Goal: Task Accomplishment & Management: Complete application form

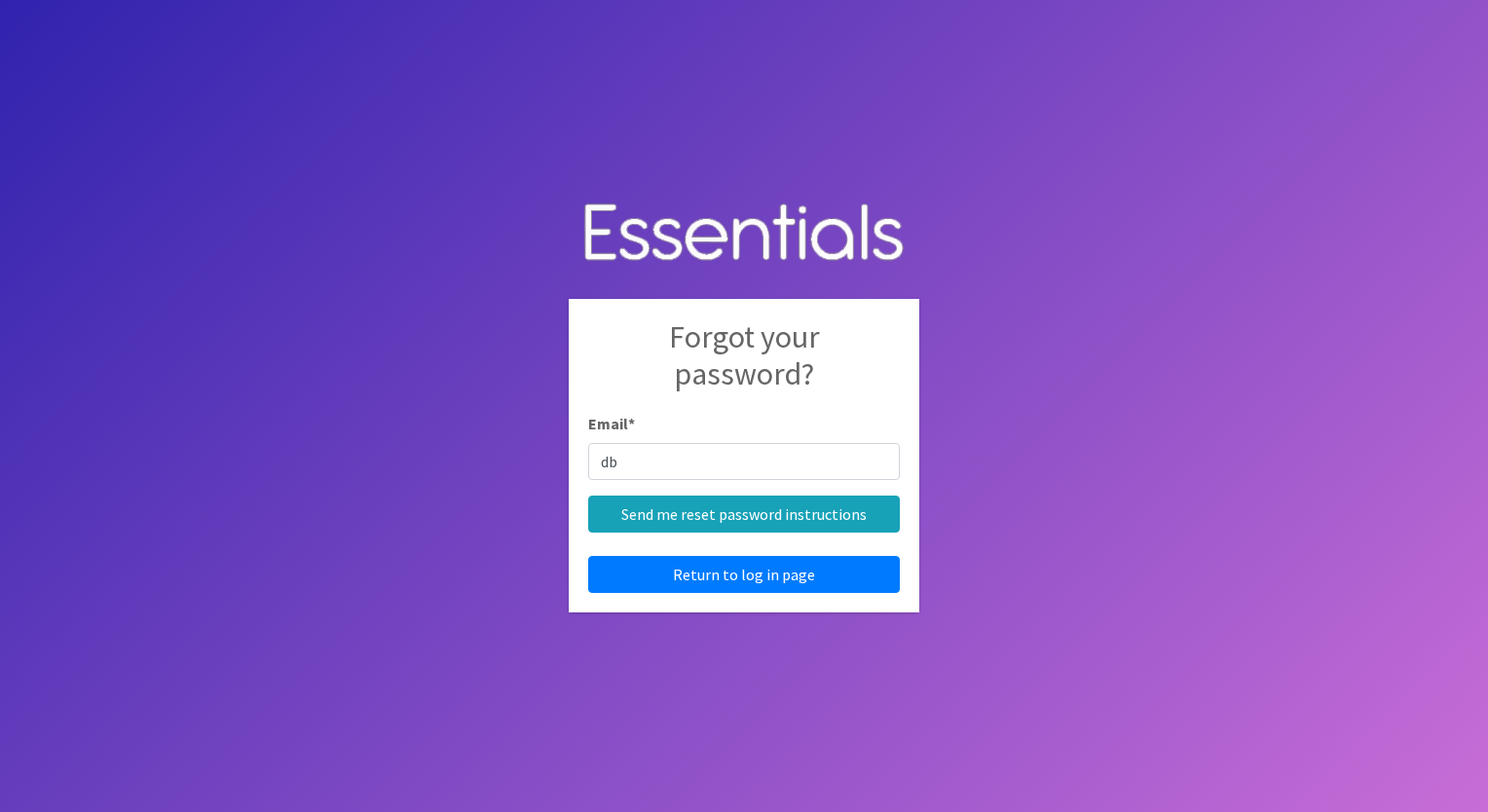
type input "dbuss@advonet.org"
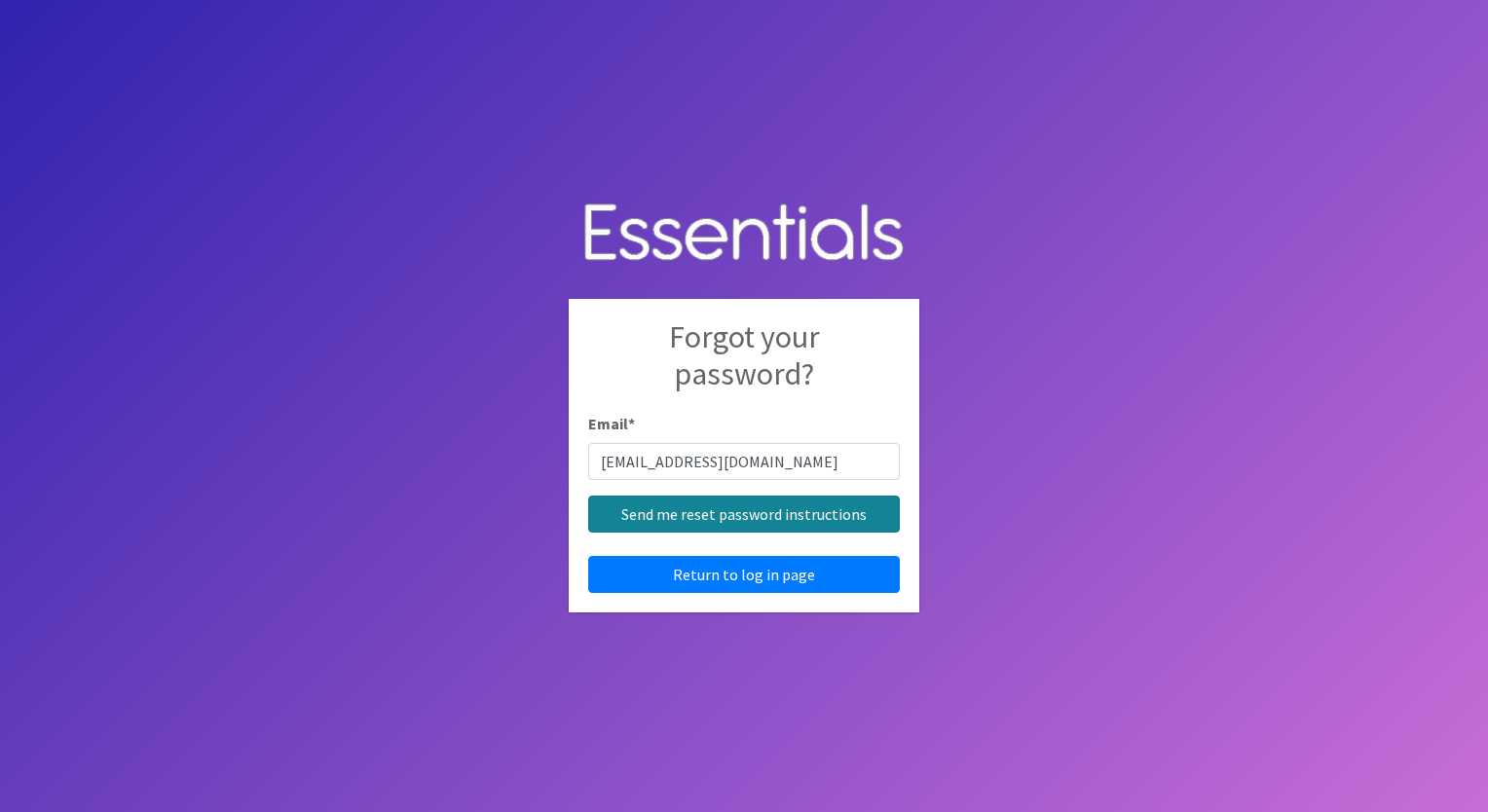
click at [820, 527] on input "Send me reset password instructions" at bounding box center [744, 514] width 312 height 37
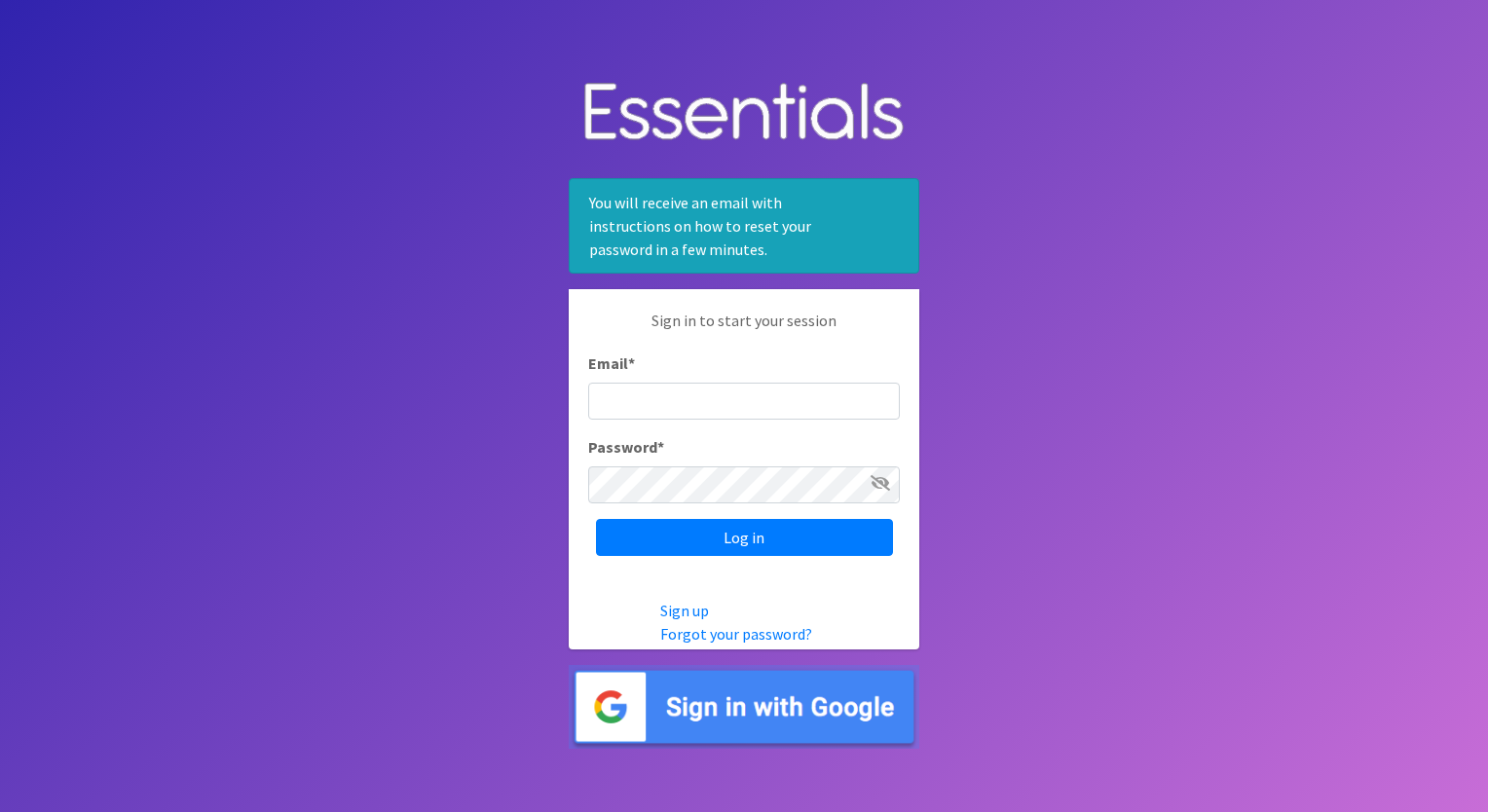
click at [686, 397] on input "Email *" at bounding box center [744, 401] width 312 height 37
type input "[EMAIL_ADDRESS][DOMAIN_NAME]"
click at [596, 519] on input "Log in" at bounding box center [744, 537] width 297 height 37
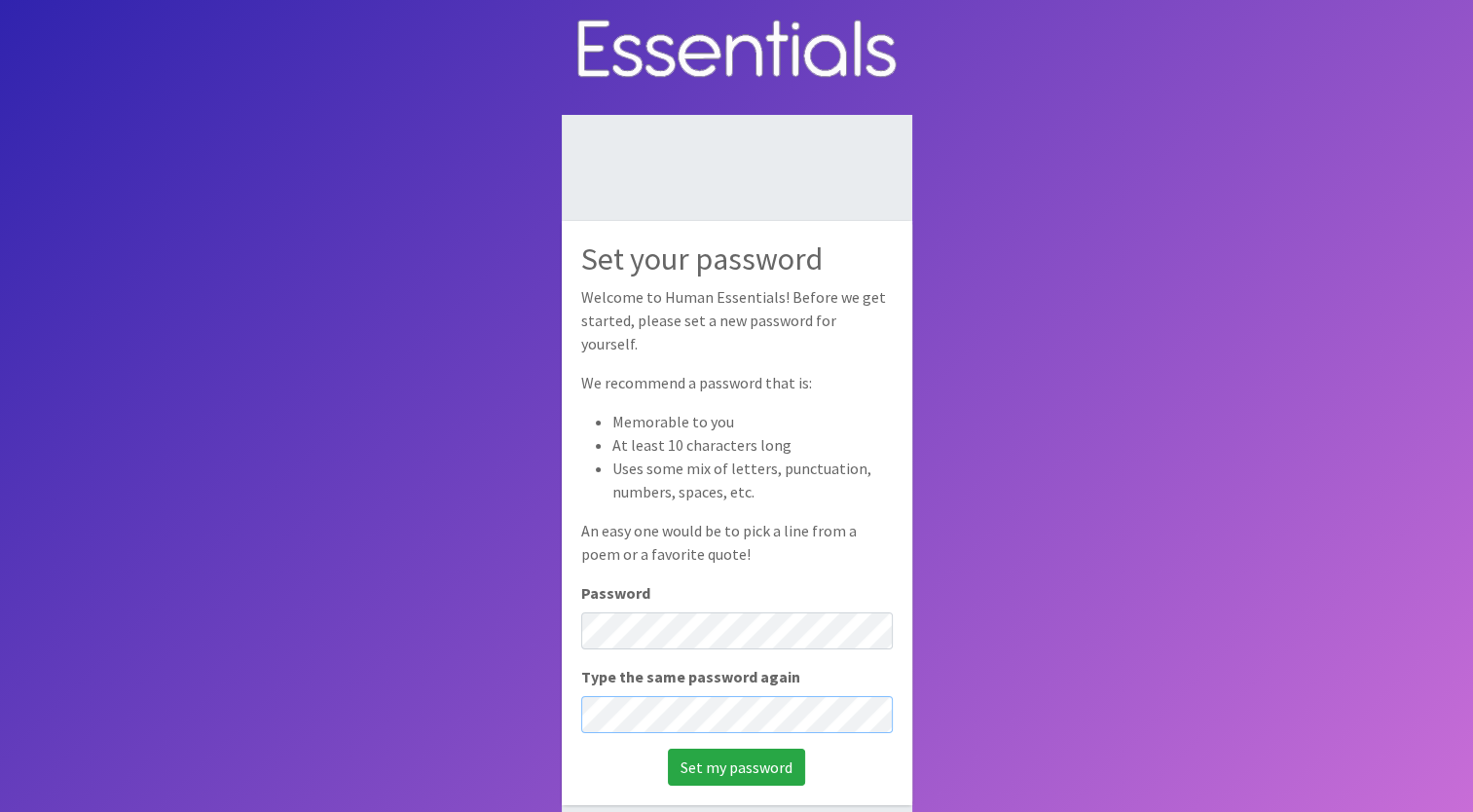
click at [668, 749] on input "Set my password" at bounding box center [736, 768] width 137 height 37
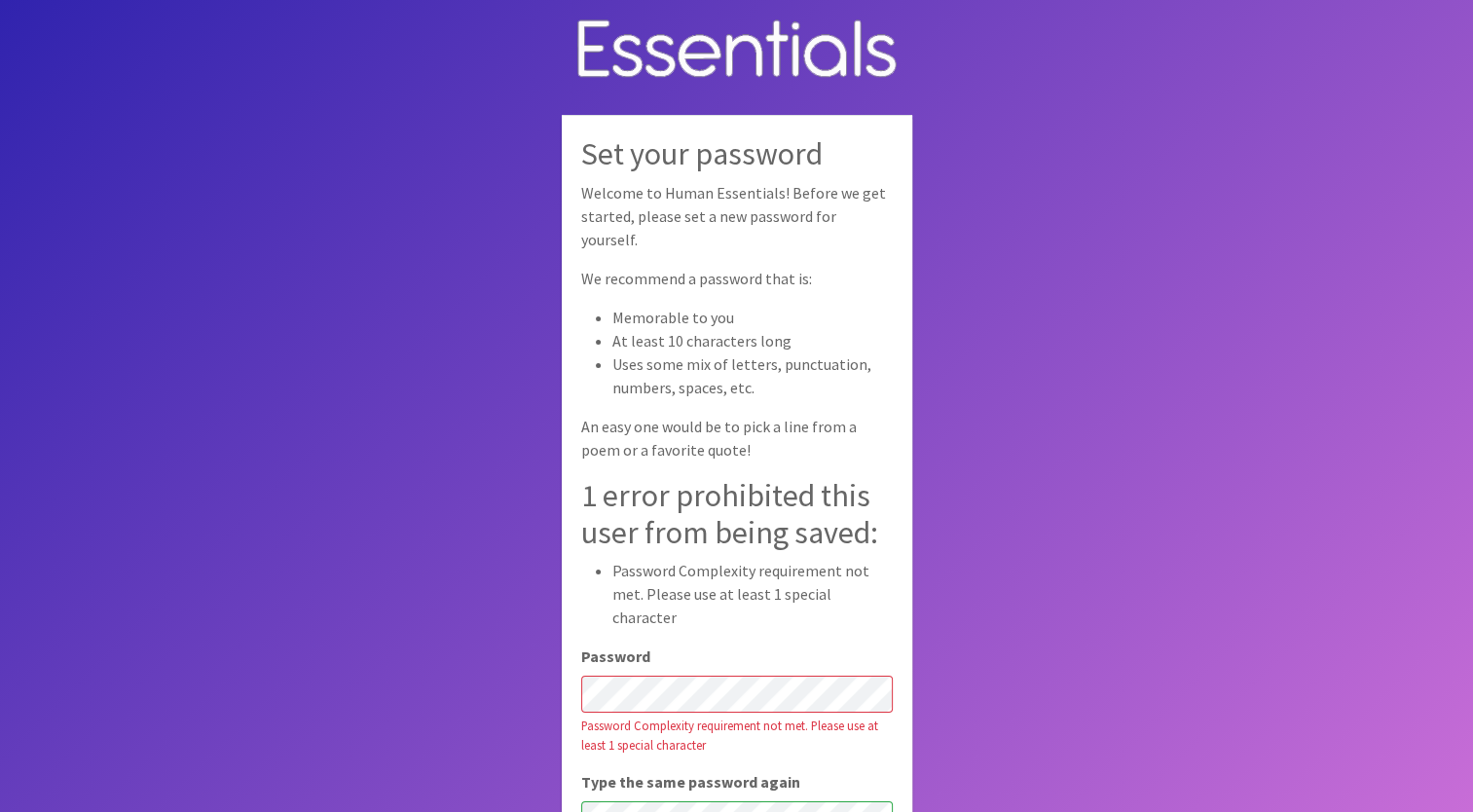
scroll to position [2, 0]
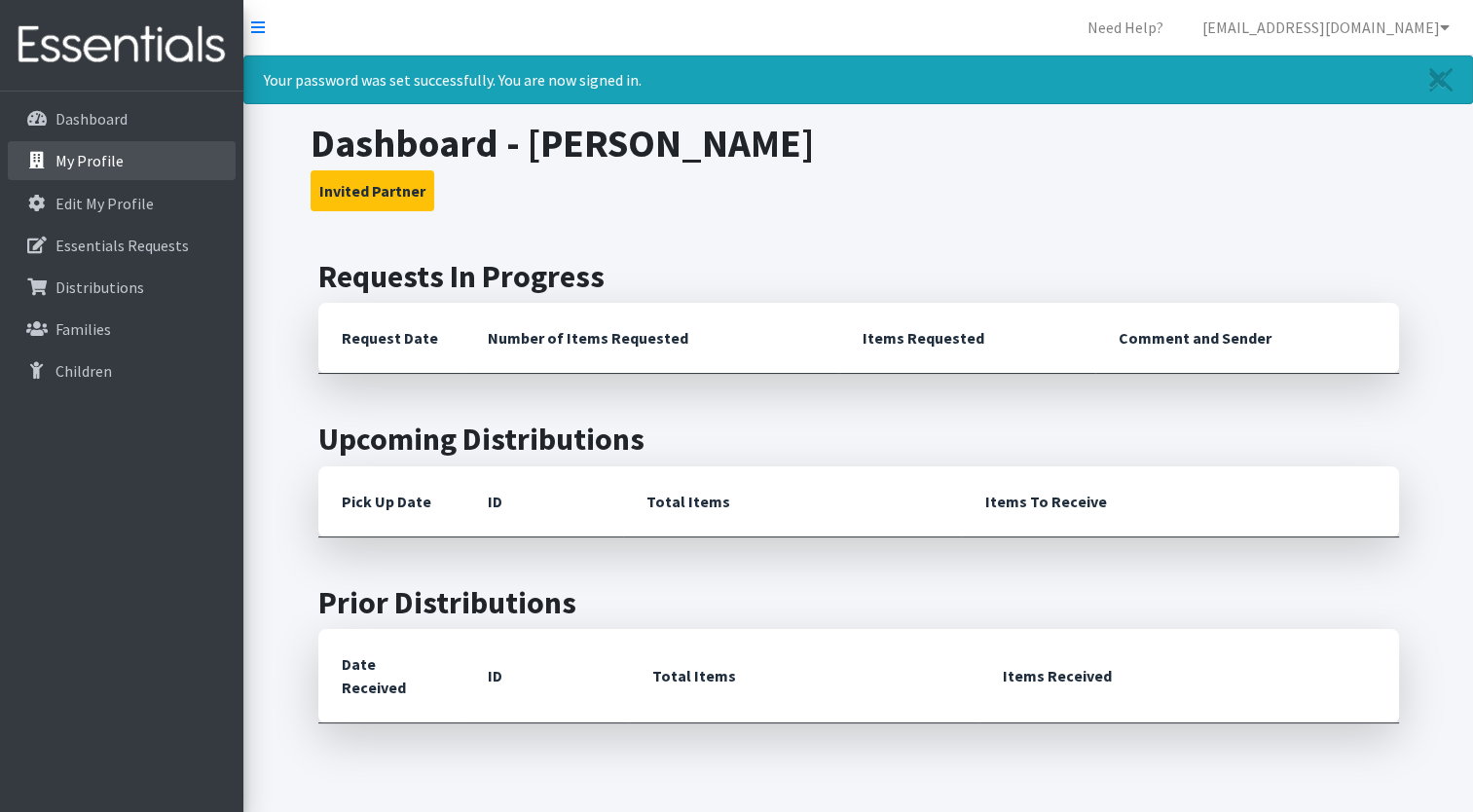
click at [94, 157] on p "My Profile" at bounding box center [90, 161] width 69 height 20
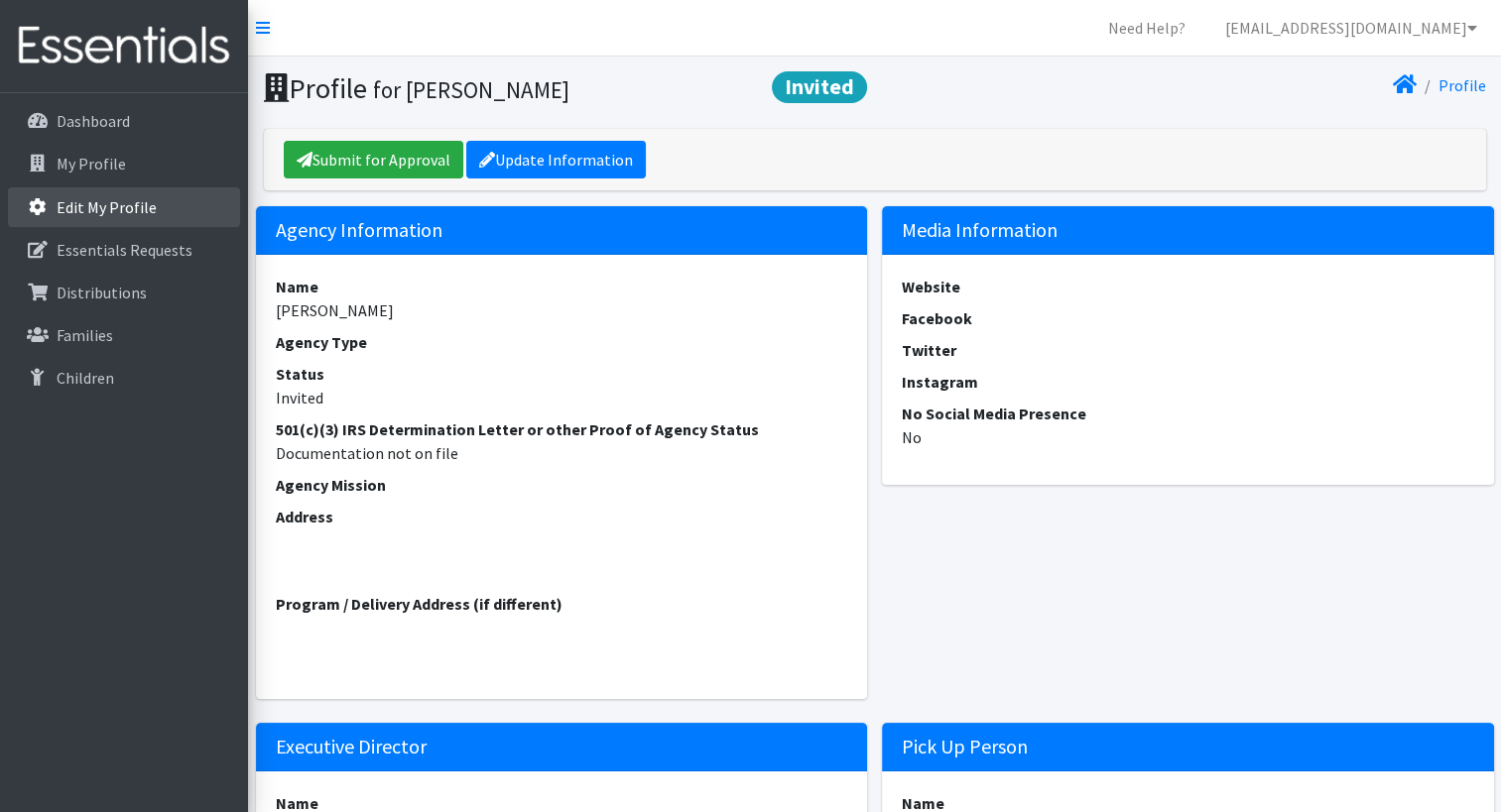
click at [107, 192] on link "Edit My Profile" at bounding box center [124, 208] width 232 height 40
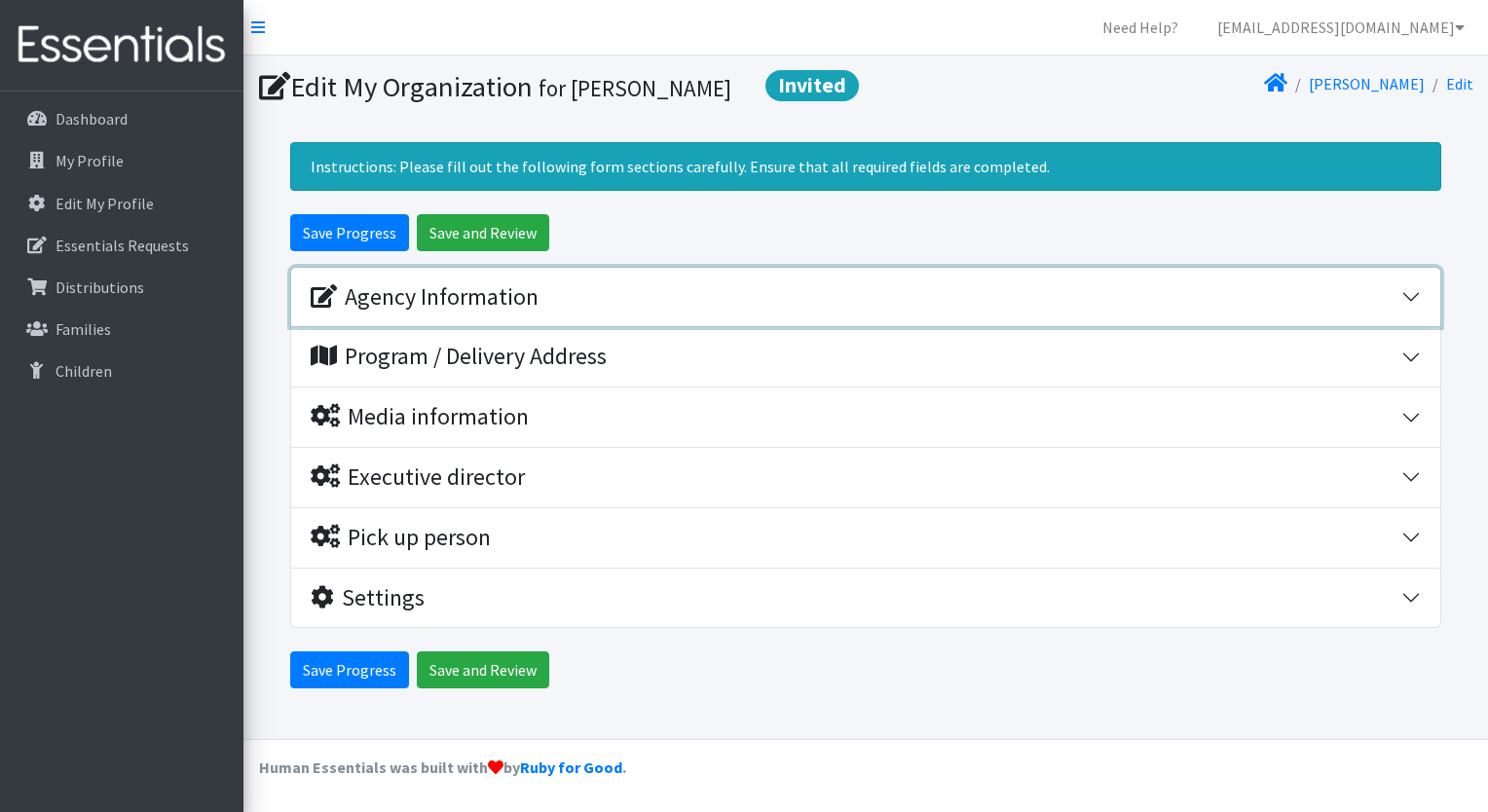
click at [1414, 289] on button "Agency Information" at bounding box center [866, 297] width 1150 height 60
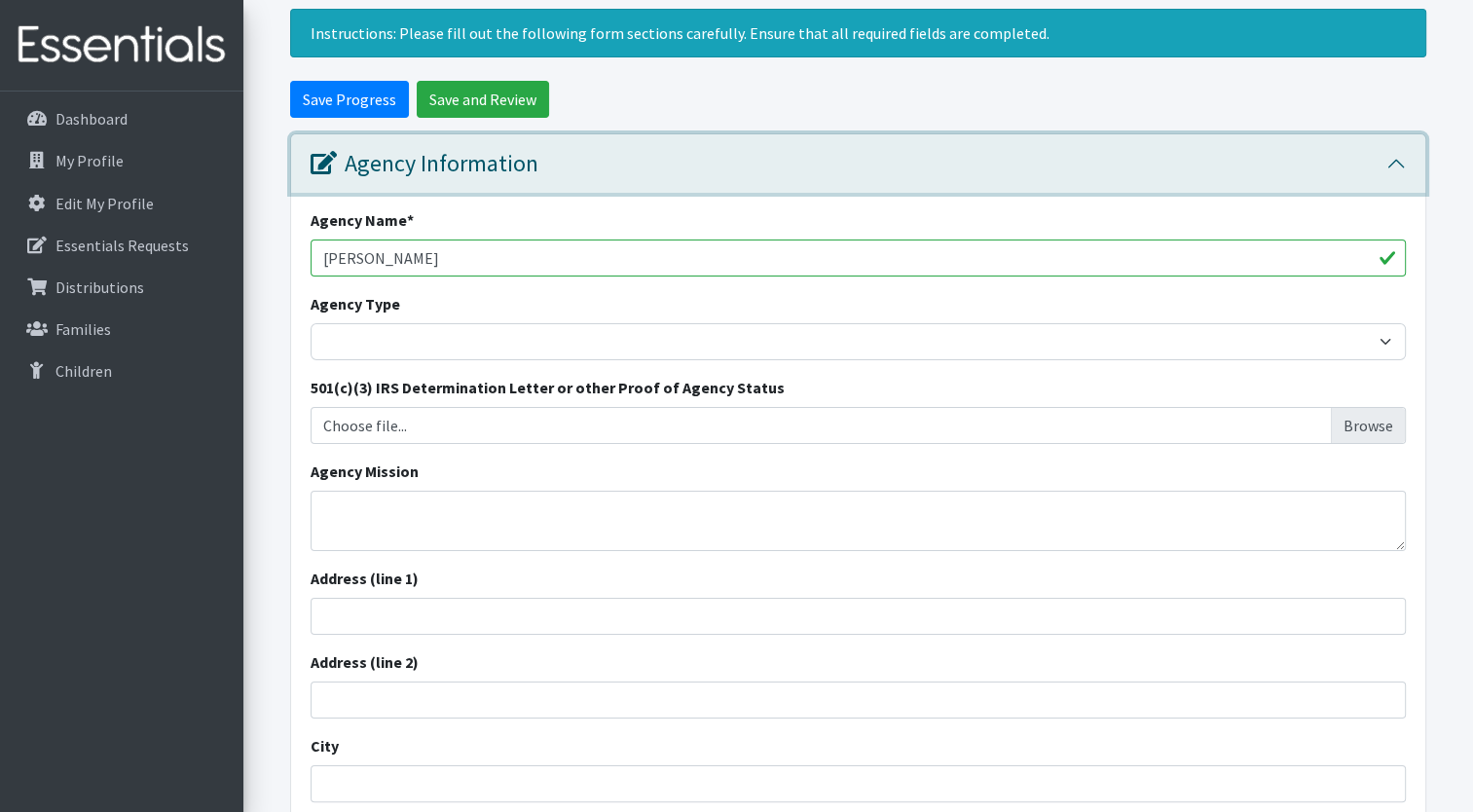
scroll to position [152, 0]
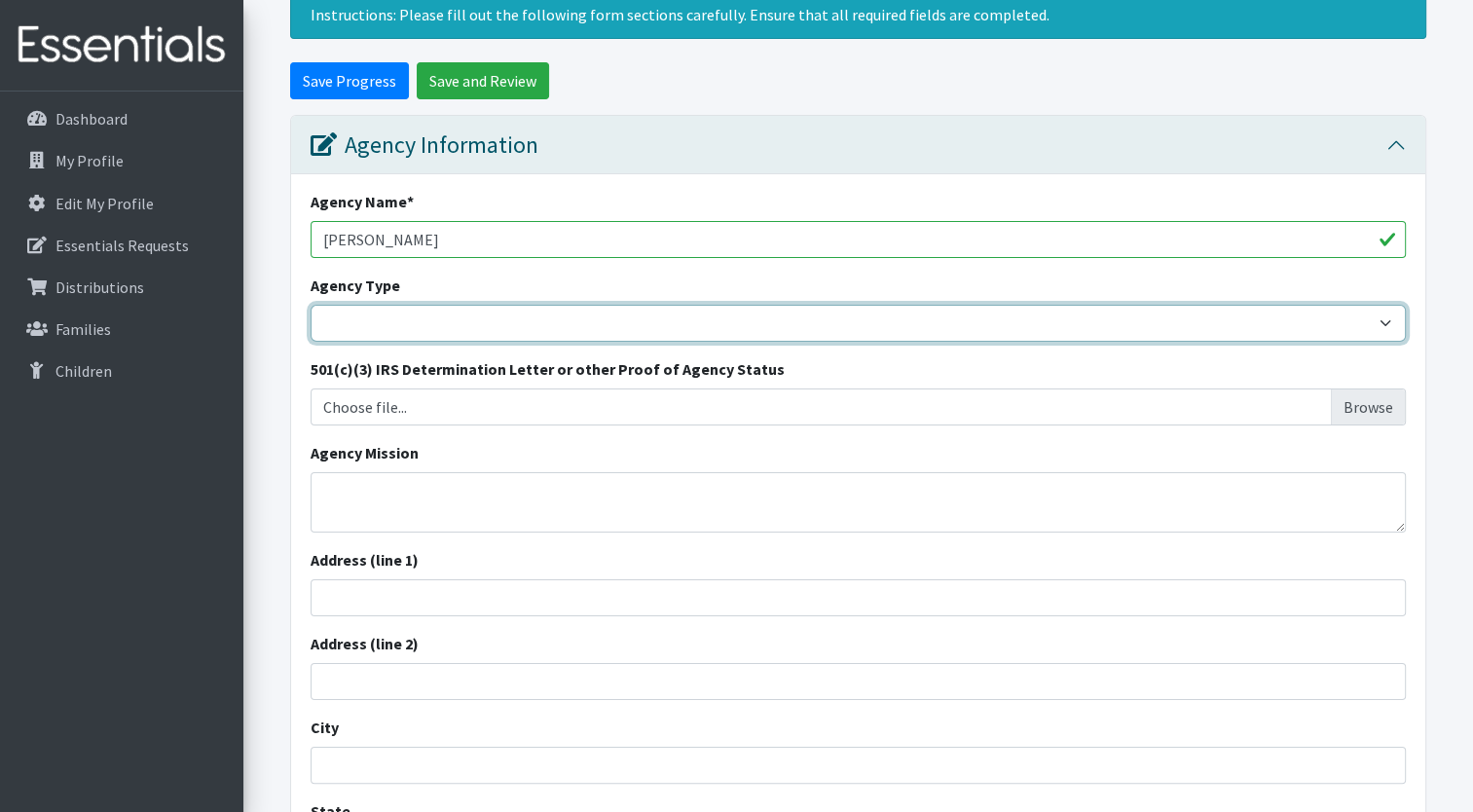
click at [584, 313] on select "Basic Needs Bank Career technical training [MEDICAL_DATA] resource center [DEMO…" at bounding box center [858, 324] width 1095 height 37
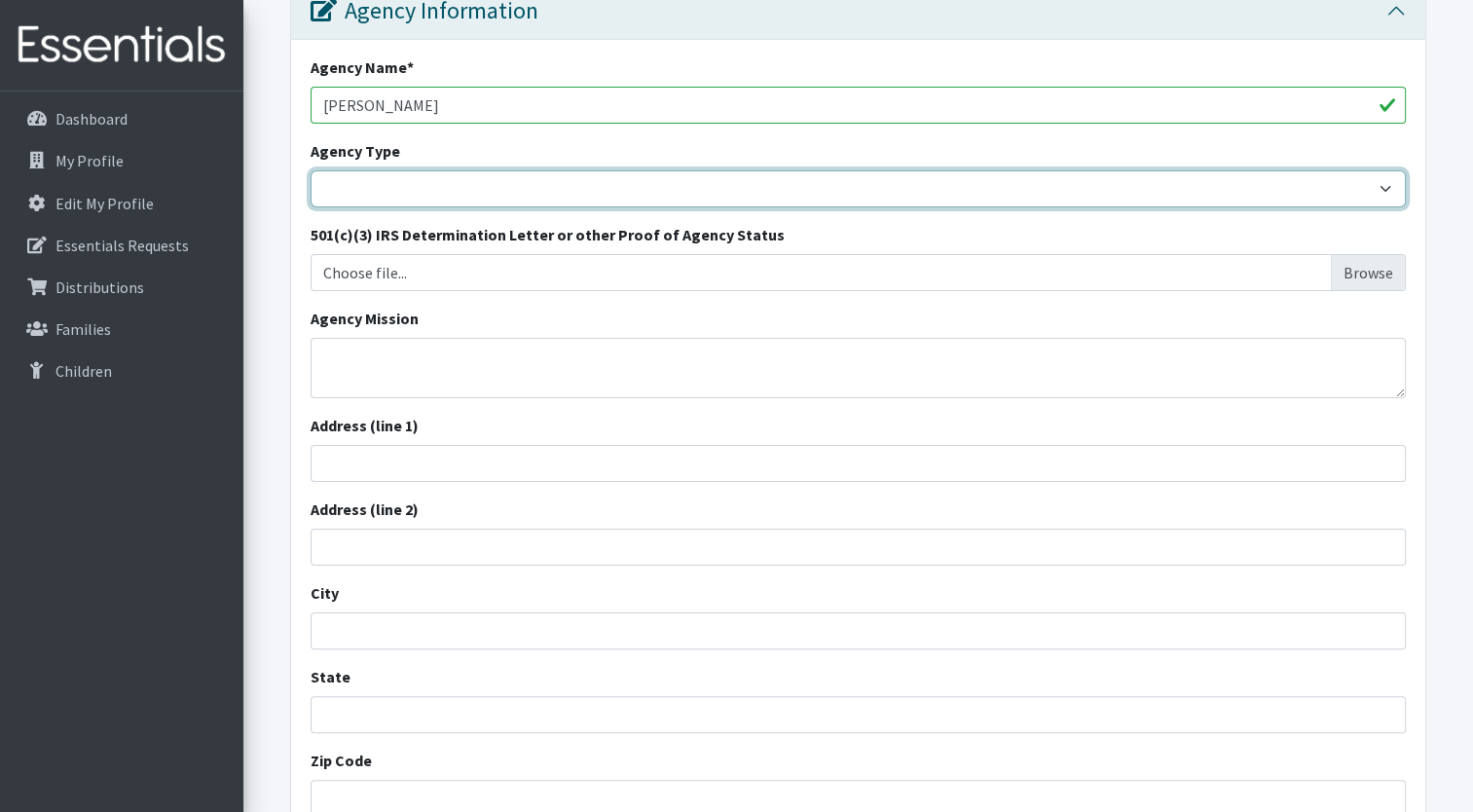
scroll to position [312, 0]
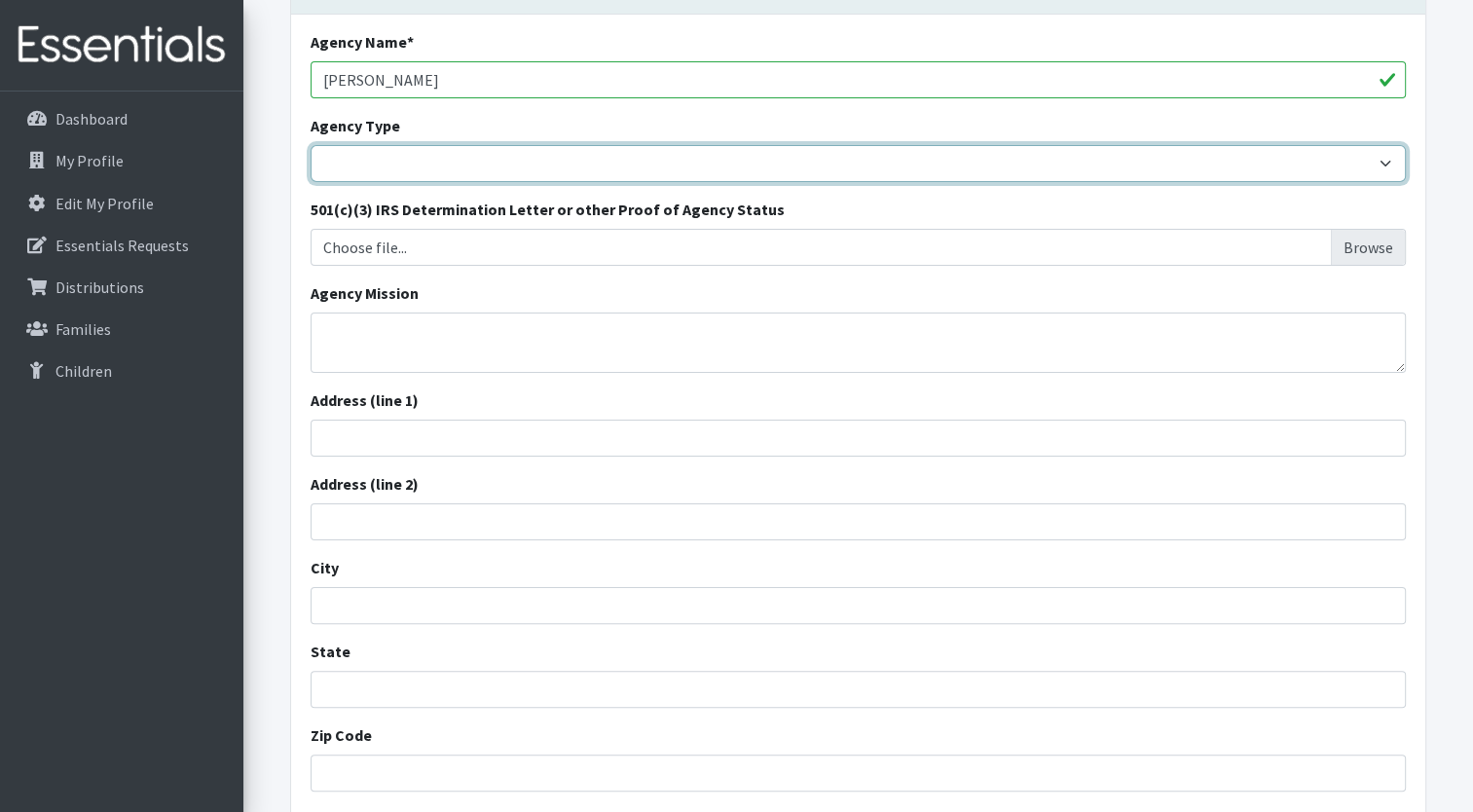
click at [1384, 158] on select "Basic Needs Bank Career technical training Child abuse resource center Church o…" at bounding box center [858, 164] width 1095 height 37
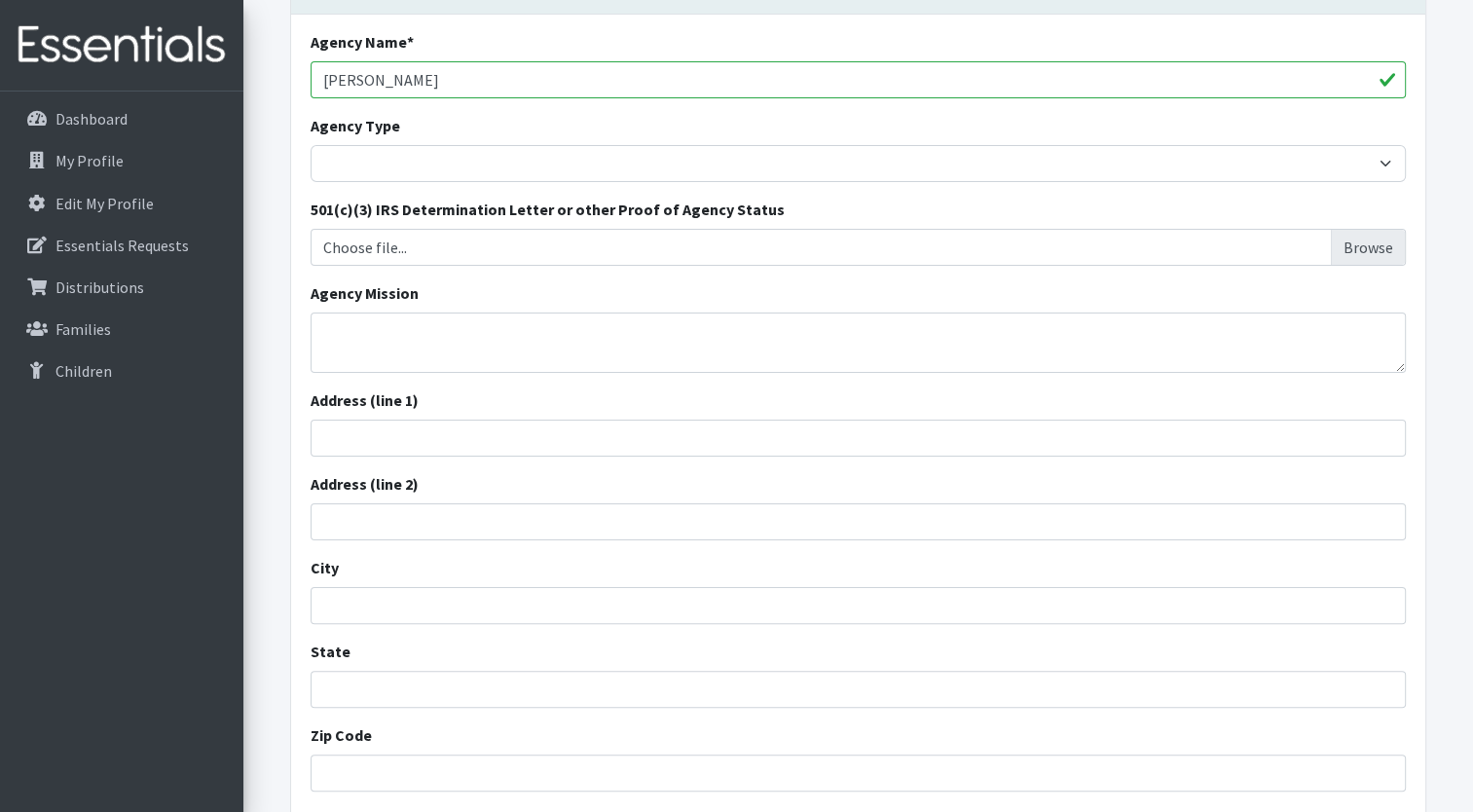
click at [1449, 115] on form "Save Progress Save and Review Agency Information Agency Name * Danielle Buss Ag…" at bounding box center [858, 544] width 1230 height 1284
click at [123, 168] on link "My Profile" at bounding box center [122, 161] width 228 height 39
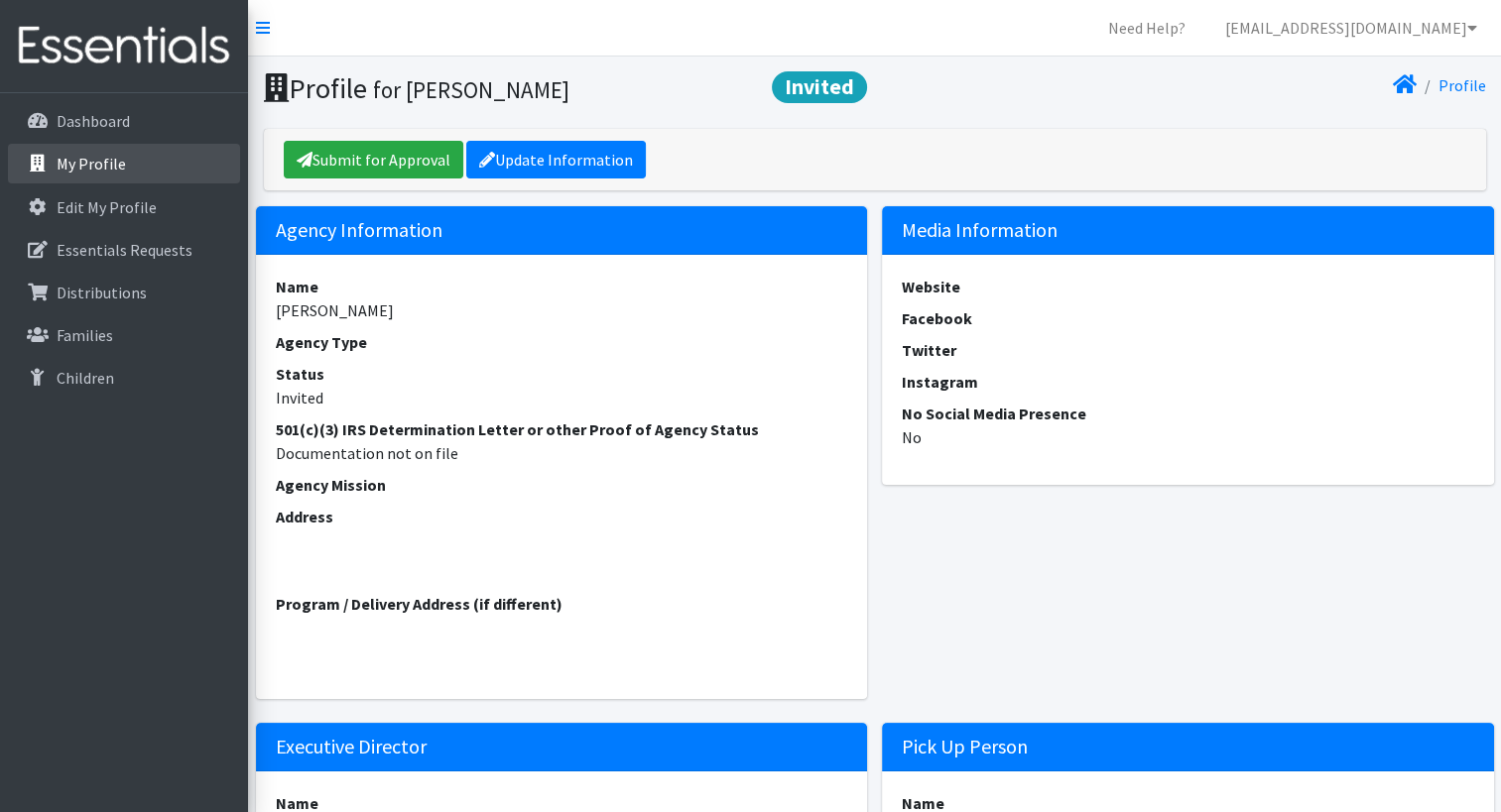
click at [106, 155] on p "My Profile" at bounding box center [92, 164] width 70 height 20
click at [127, 263] on link "Essentials Requests" at bounding box center [124, 250] width 232 height 40
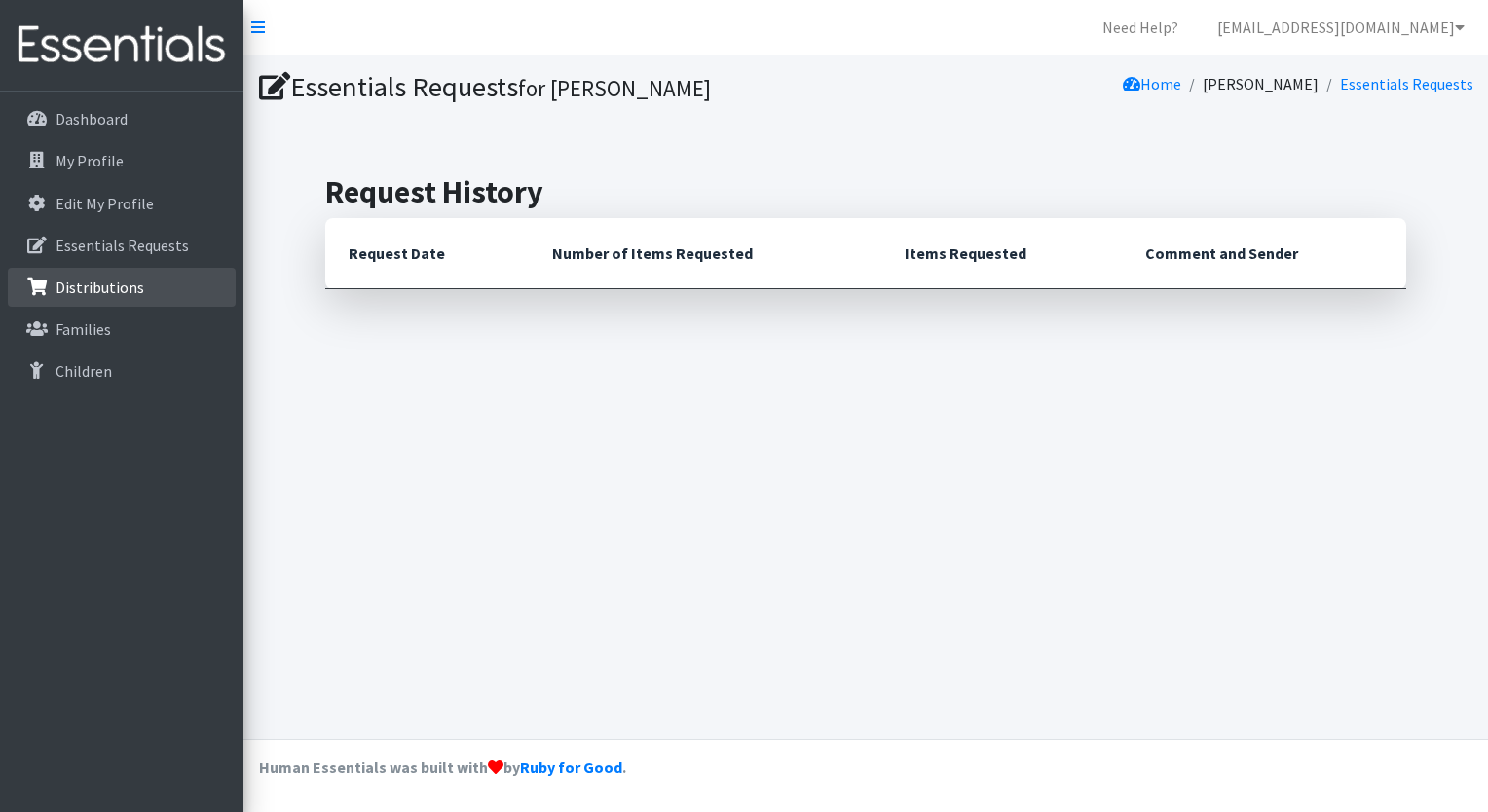
click at [156, 291] on link "Distributions" at bounding box center [122, 287] width 228 height 39
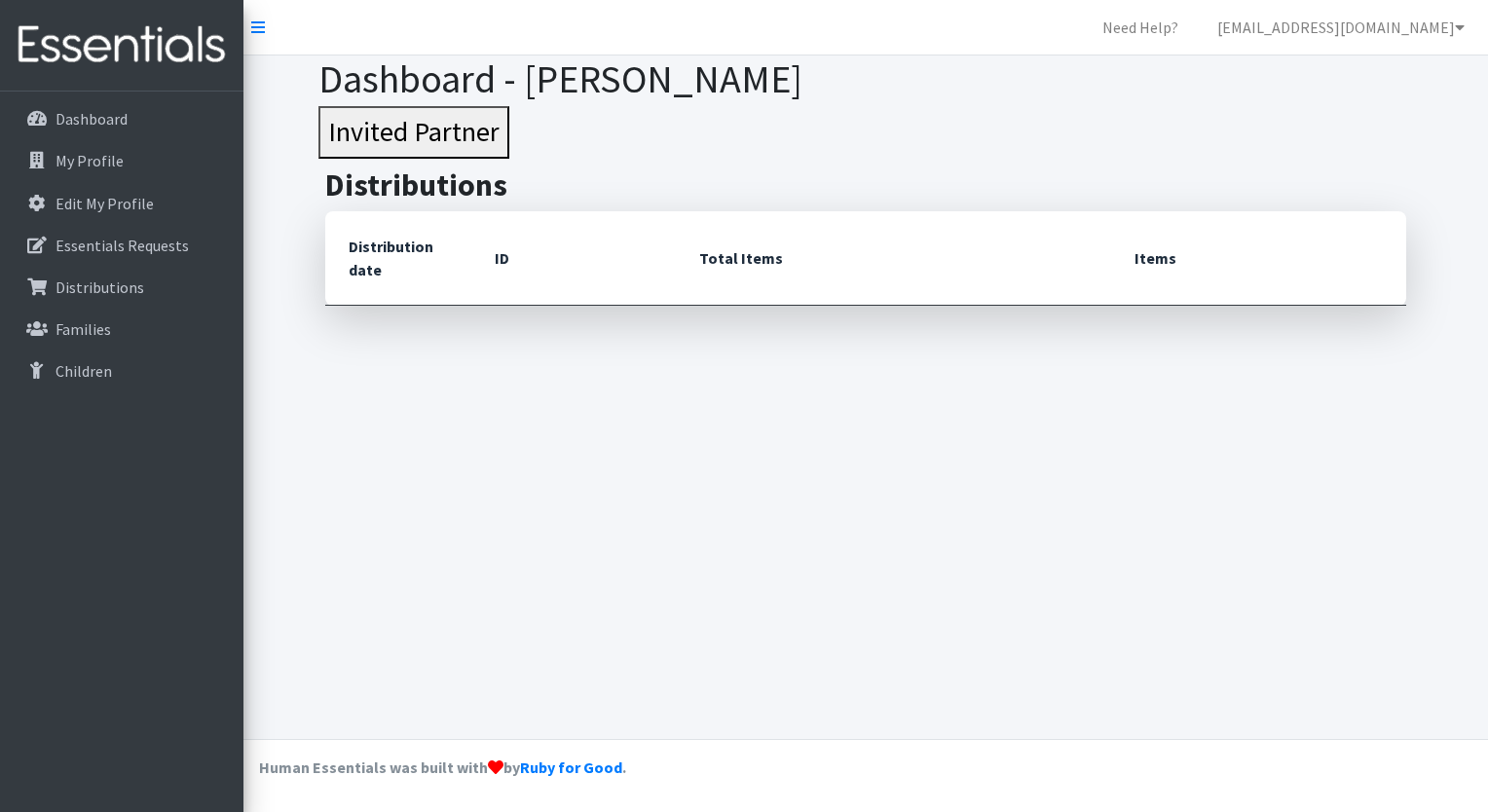
click at [401, 129] on button "Invited Partner" at bounding box center [414, 132] width 191 height 53
click at [131, 164] on link "My Profile" at bounding box center [122, 161] width 228 height 39
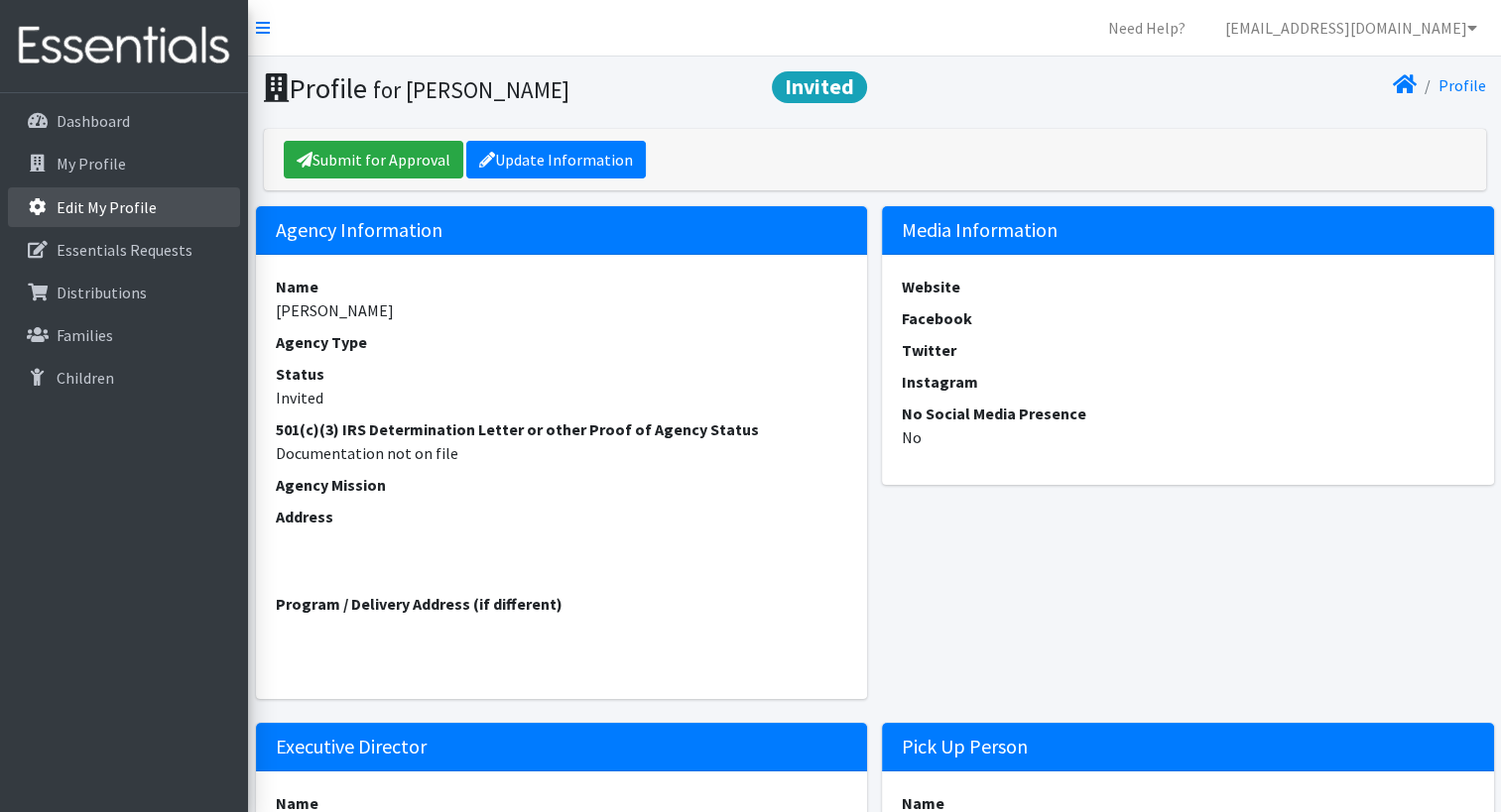
click at [147, 198] on p "Edit My Profile" at bounding box center [107, 208] width 100 height 20
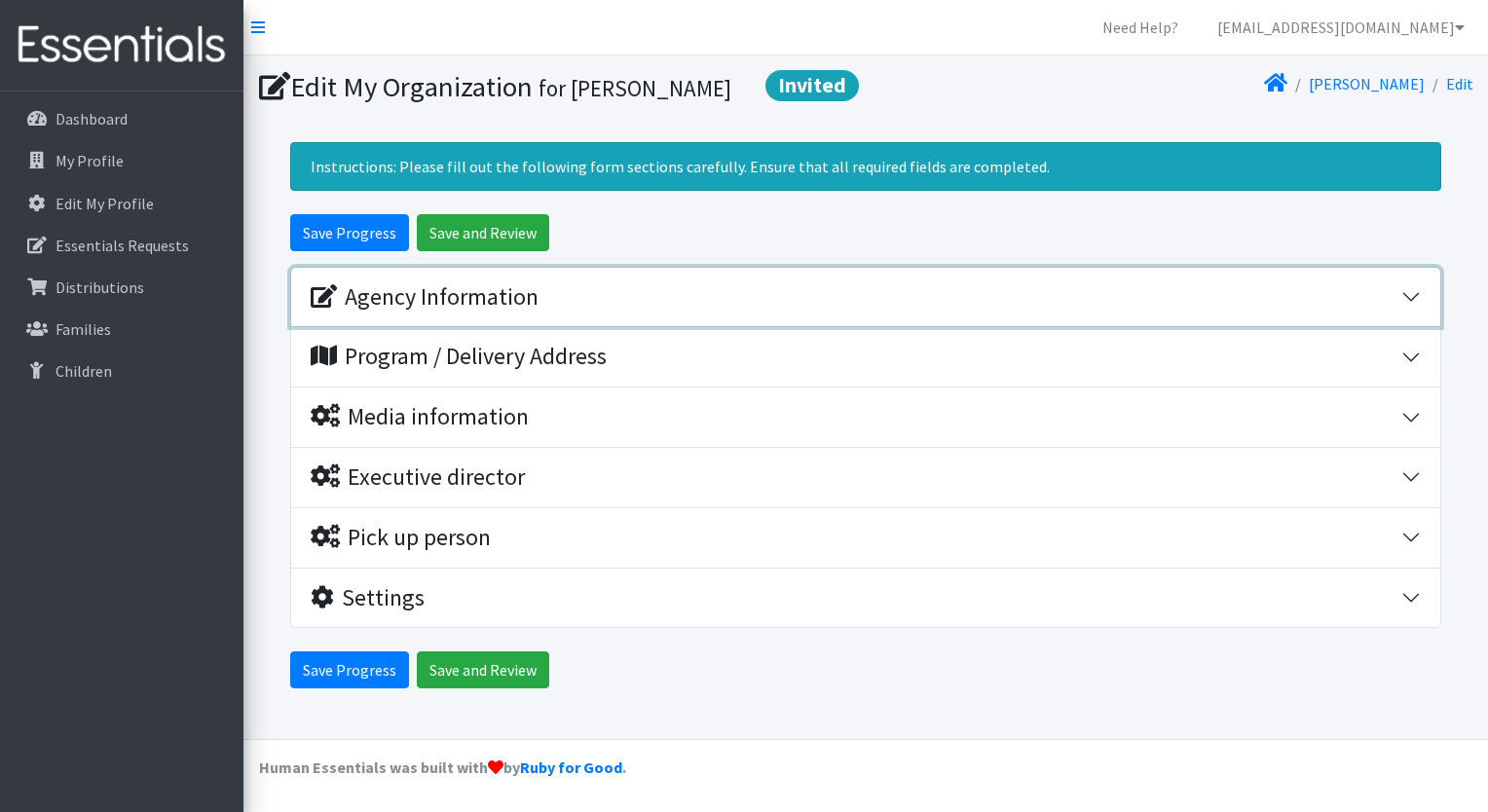
click at [1413, 302] on button "Agency Information" at bounding box center [866, 297] width 1150 height 60
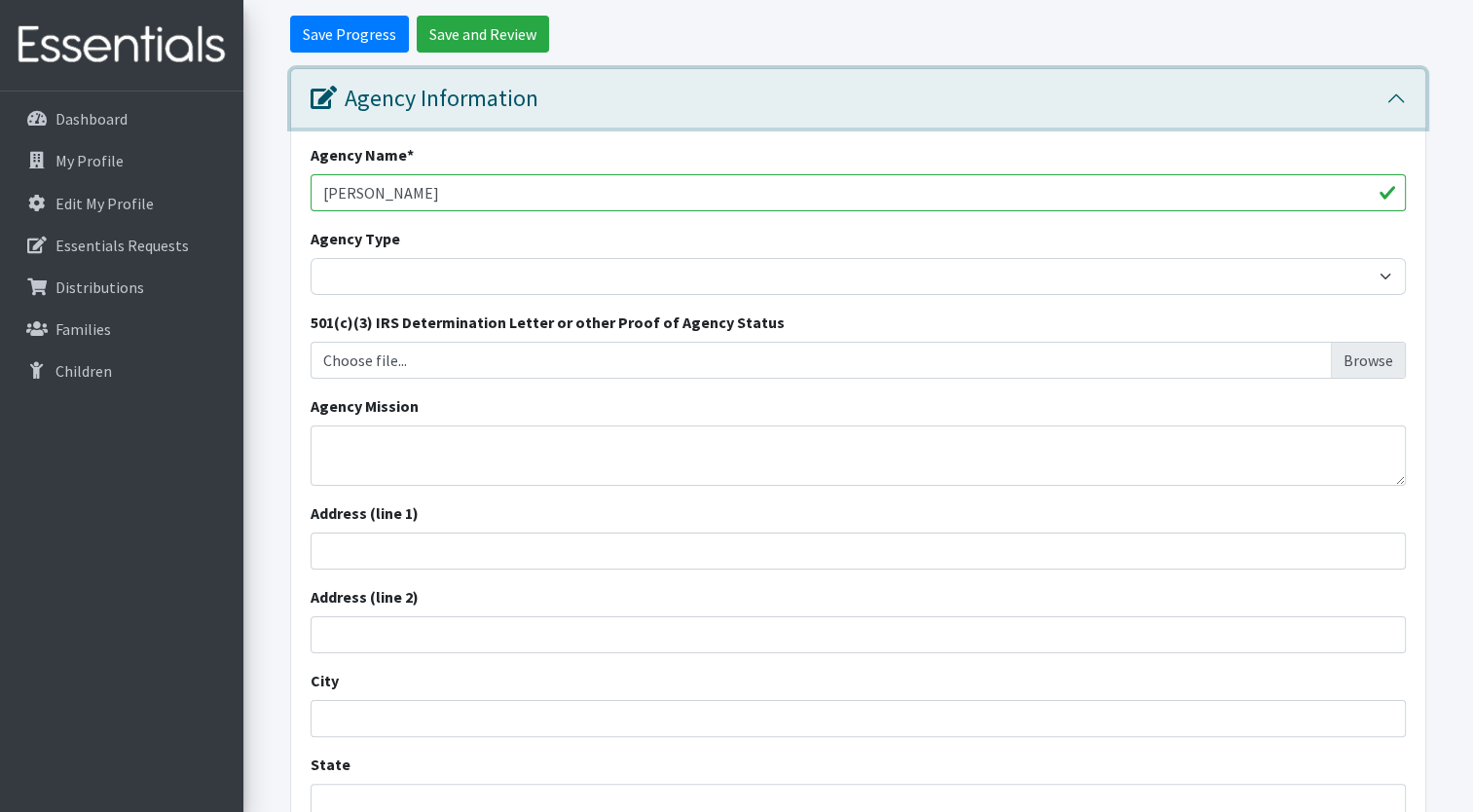
scroll to position [195, 0]
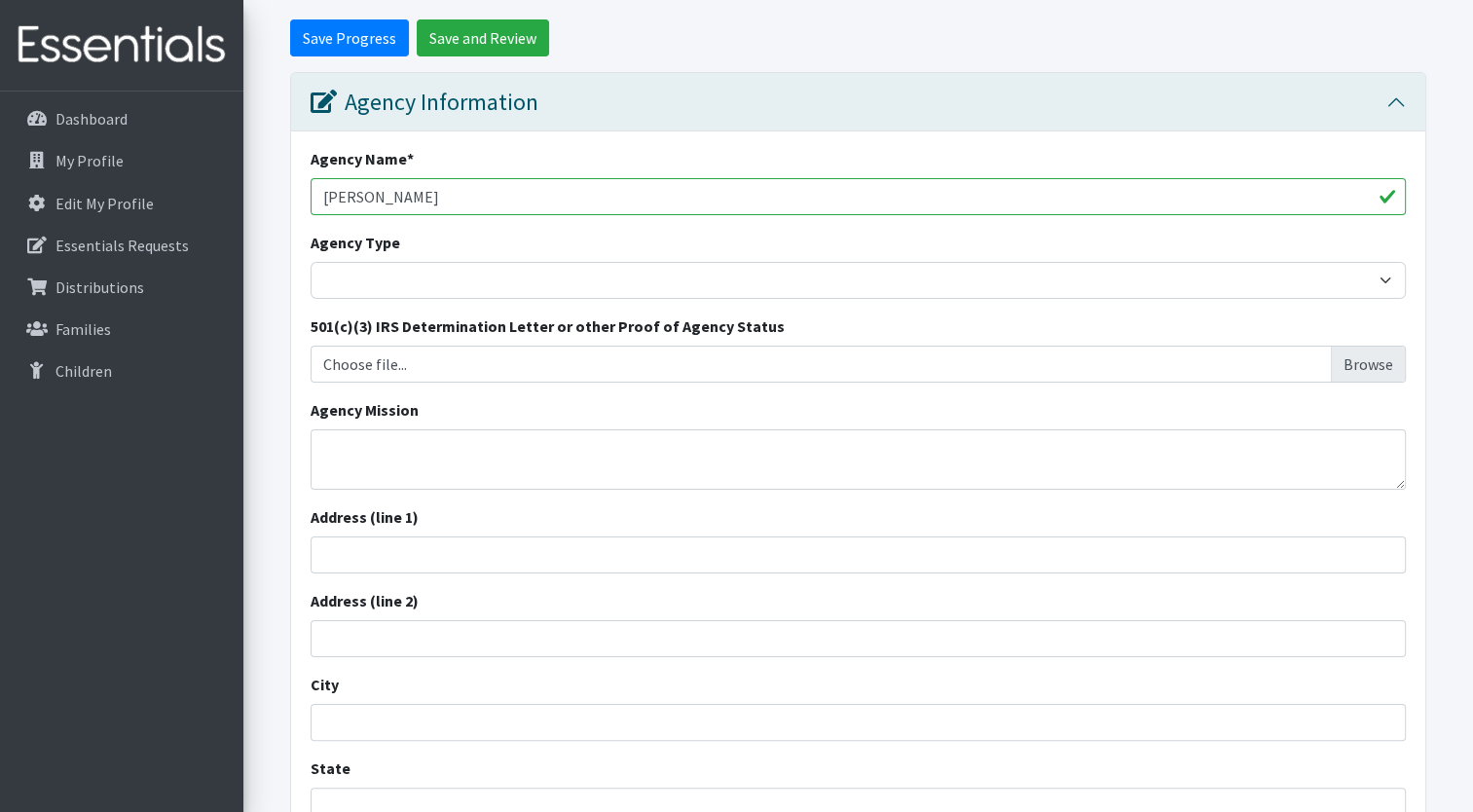
click at [432, 199] on input "Danielle Buss" at bounding box center [858, 197] width 1095 height 37
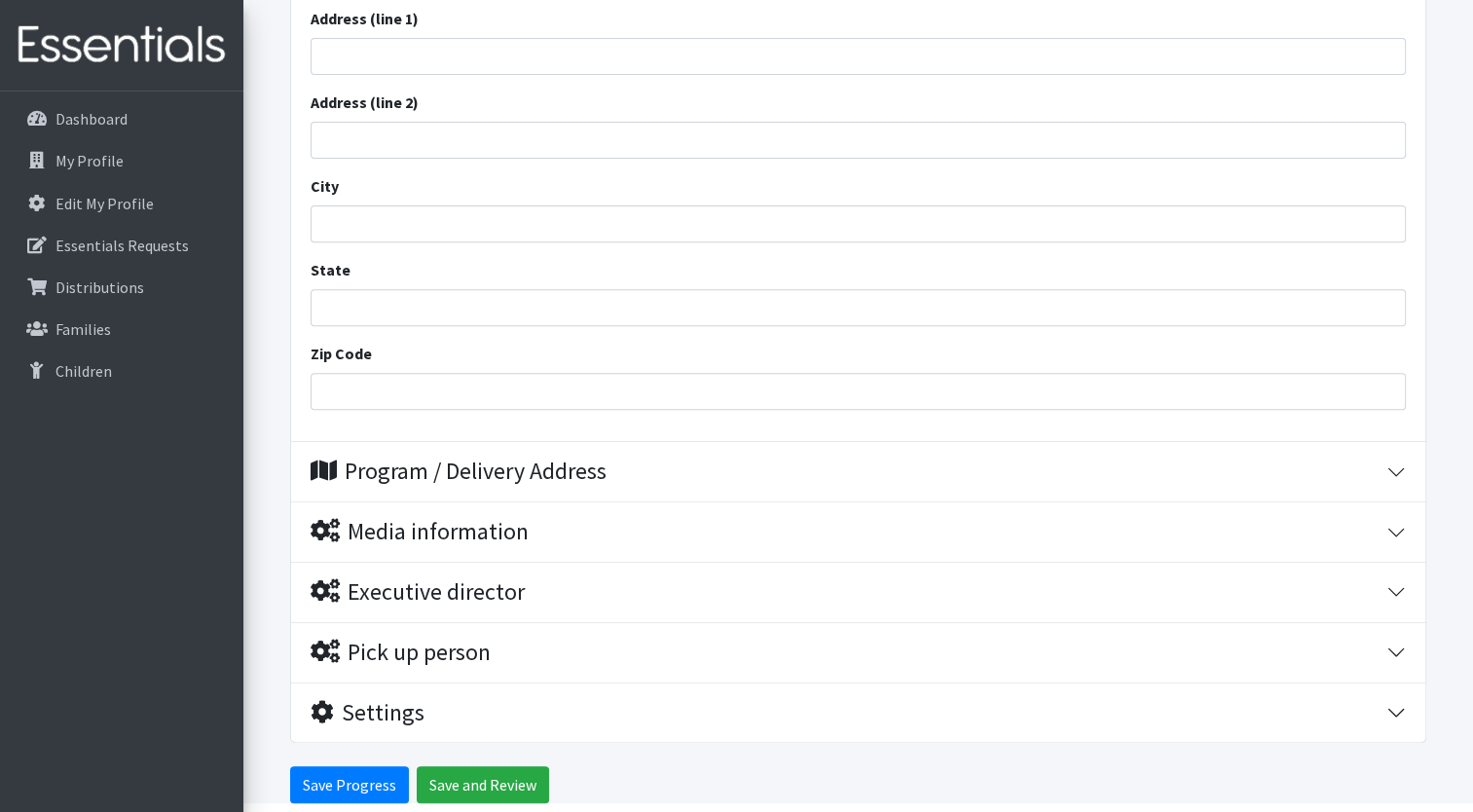
scroll to position [770, 0]
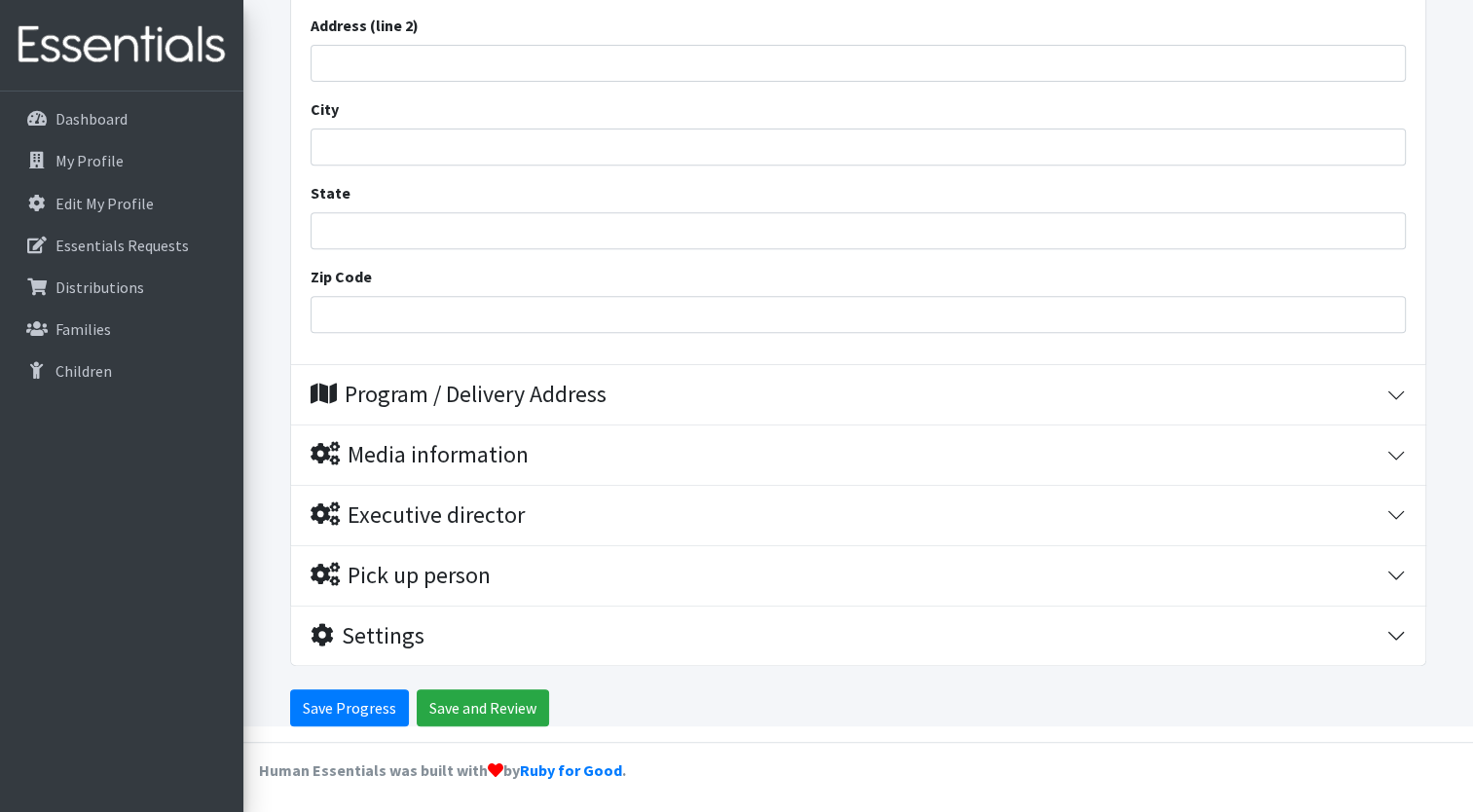
type input "Danielle Buss/Advocacy Network"
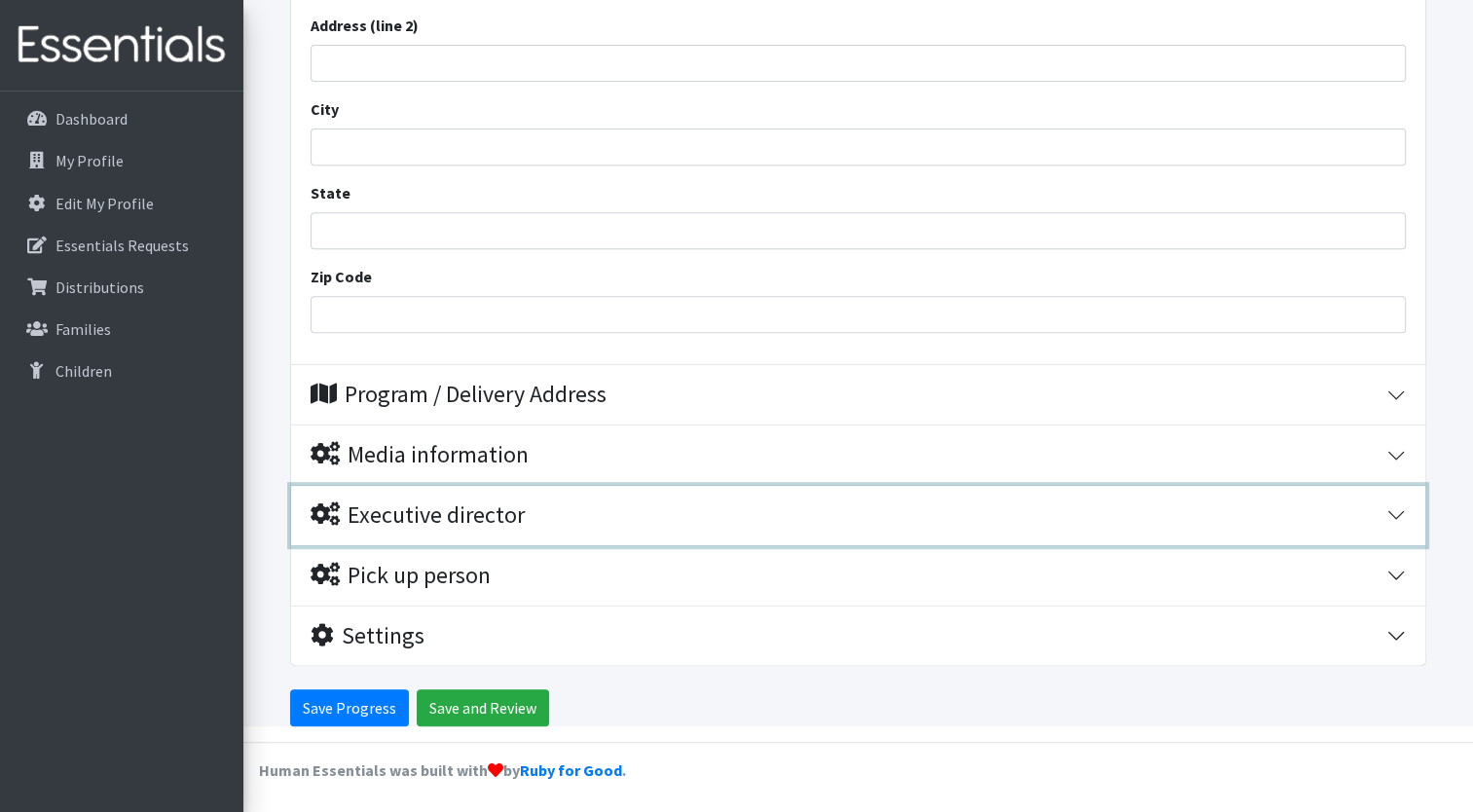
click at [1403, 522] on button "Executive director" at bounding box center [858, 516] width 1135 height 60
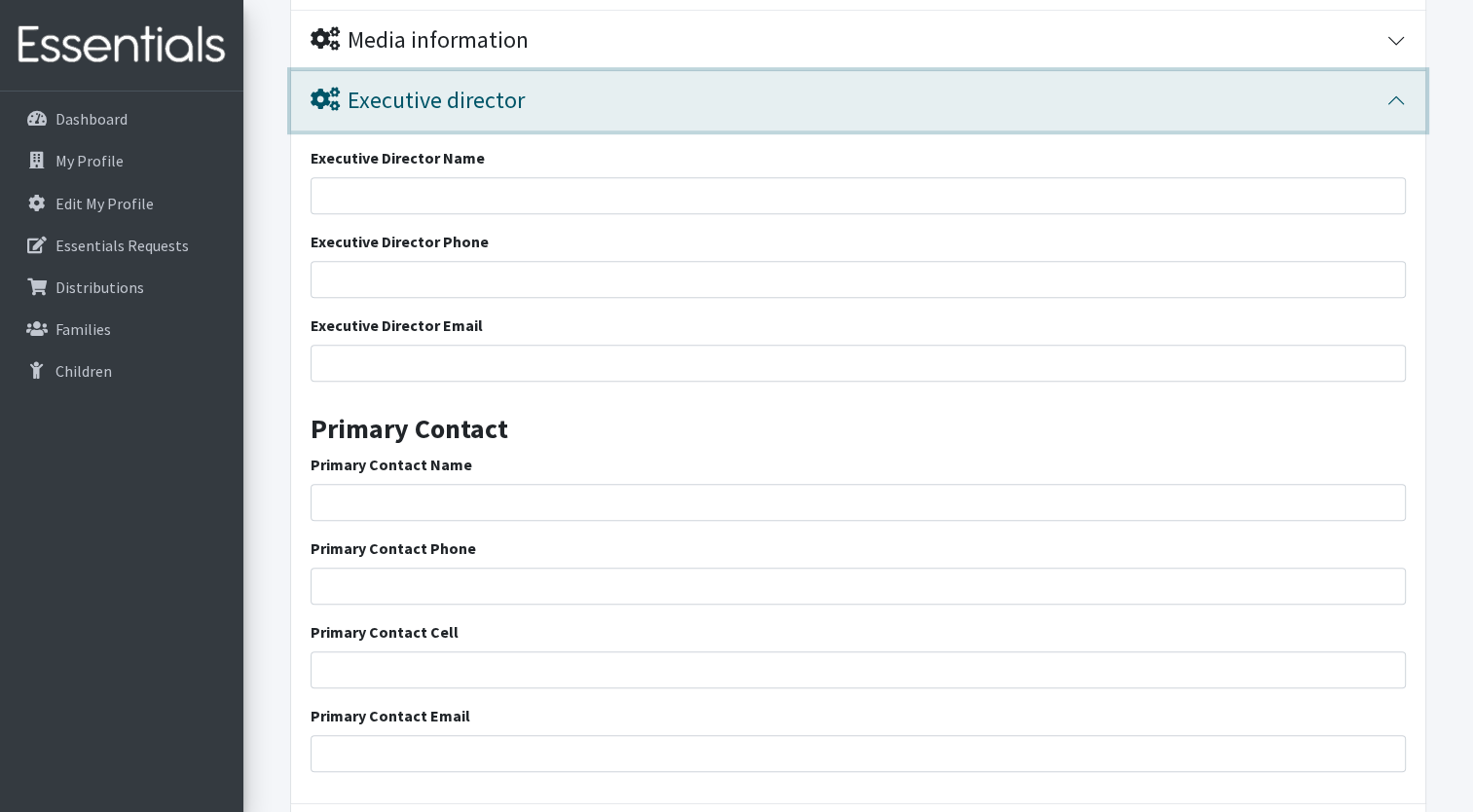
scroll to position [1444, 0]
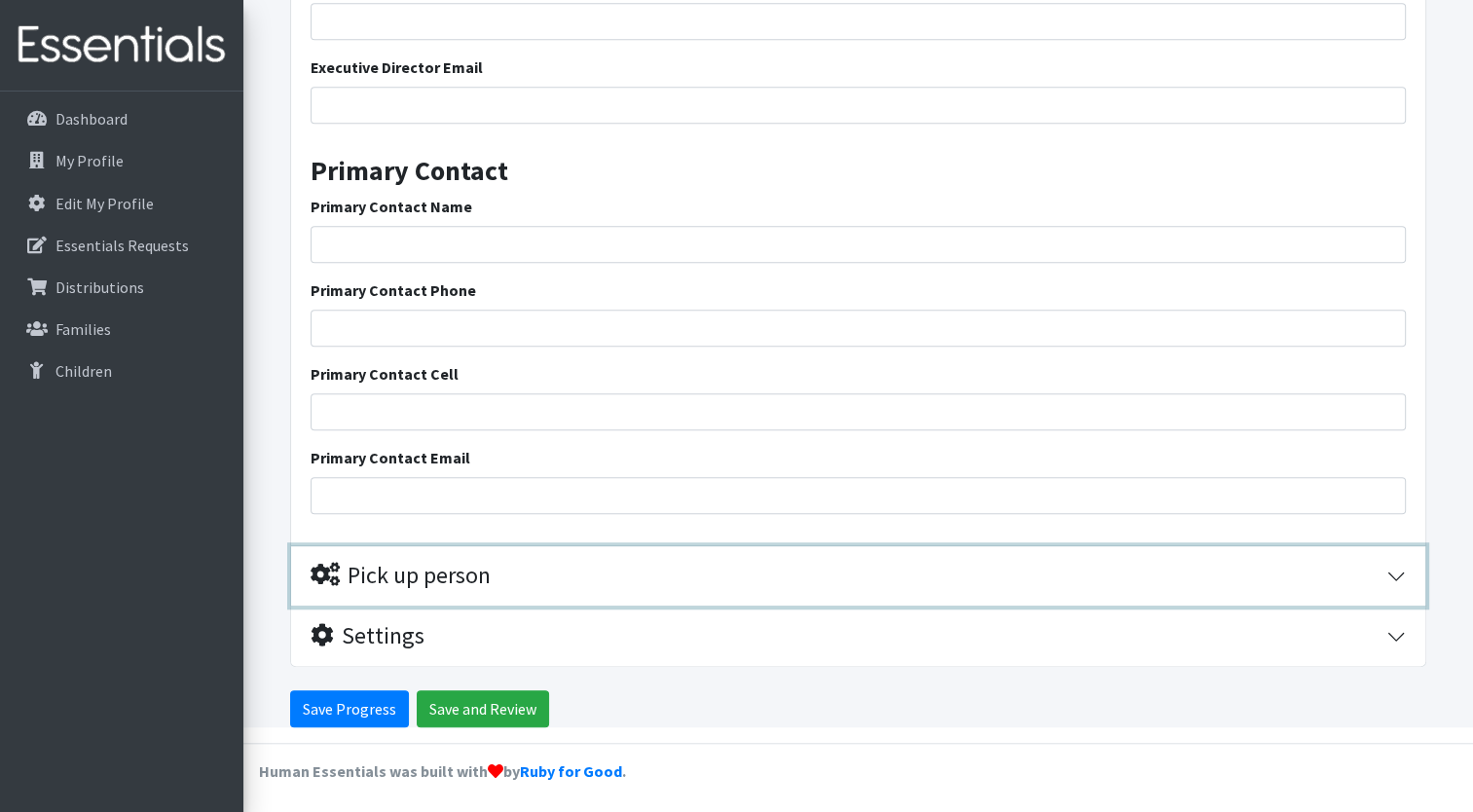
click at [575, 590] on button "Pick up person" at bounding box center [858, 576] width 1135 height 60
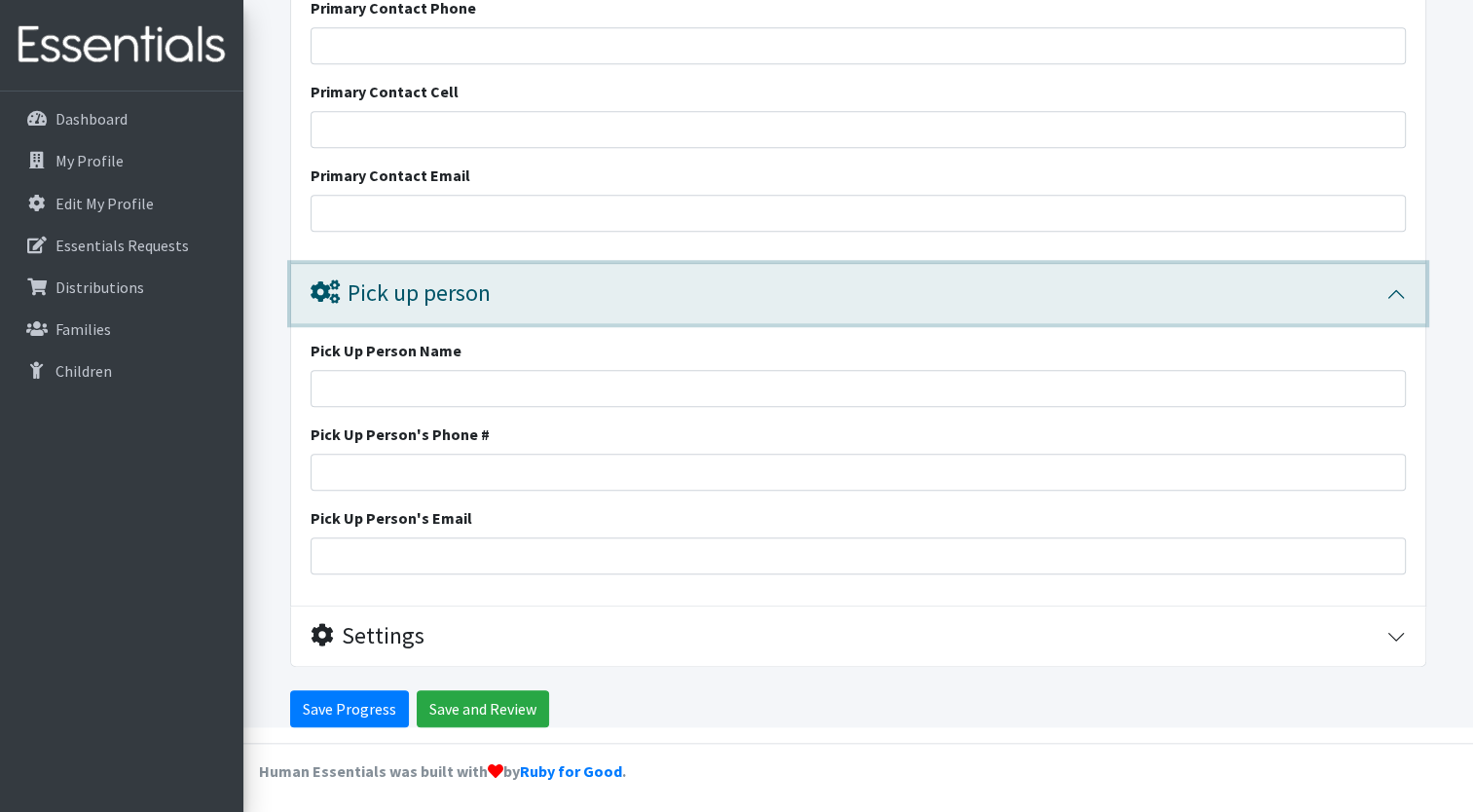
scroll to position [1726, 0]
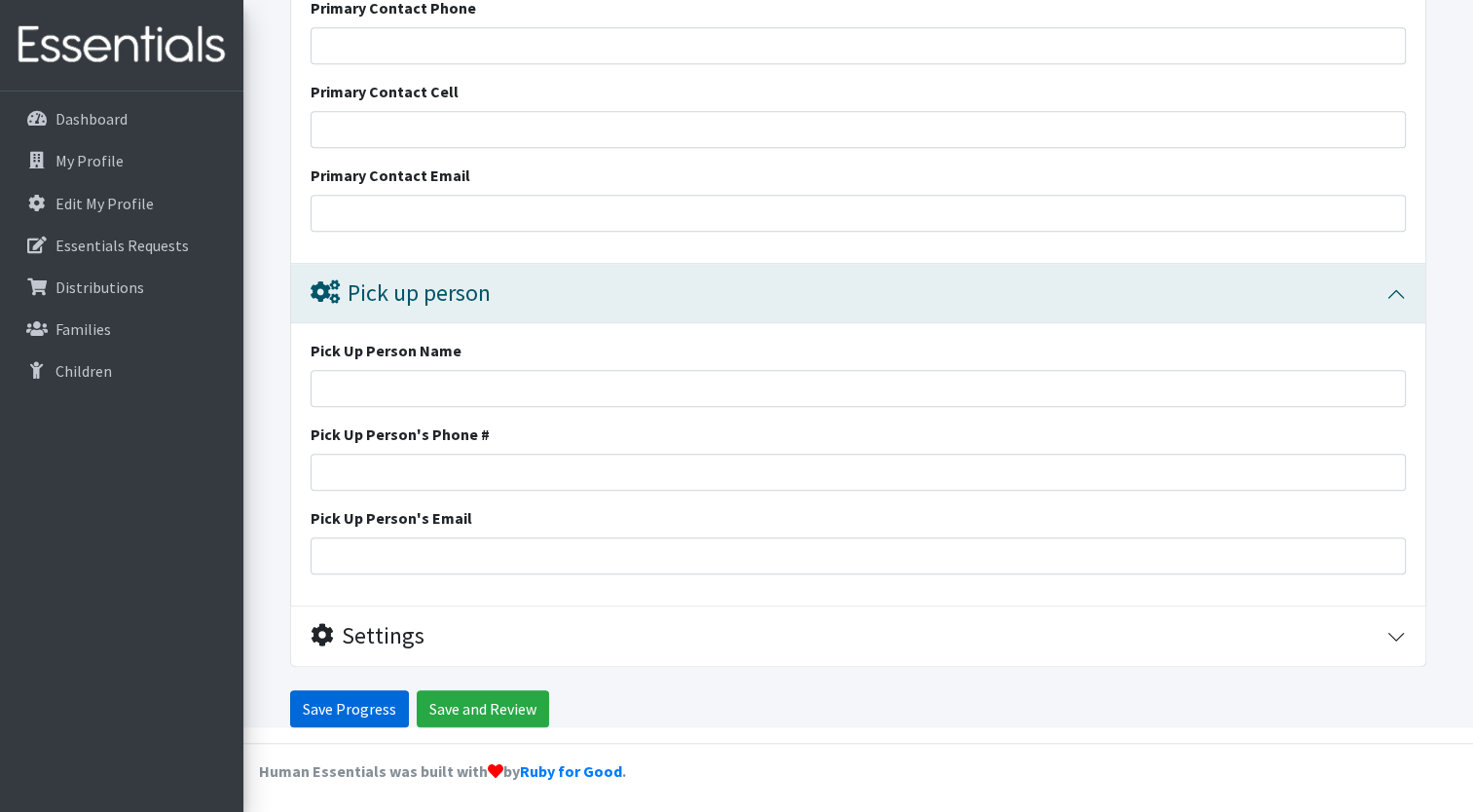
click at [331, 715] on input "Save Progress" at bounding box center [349, 709] width 119 height 37
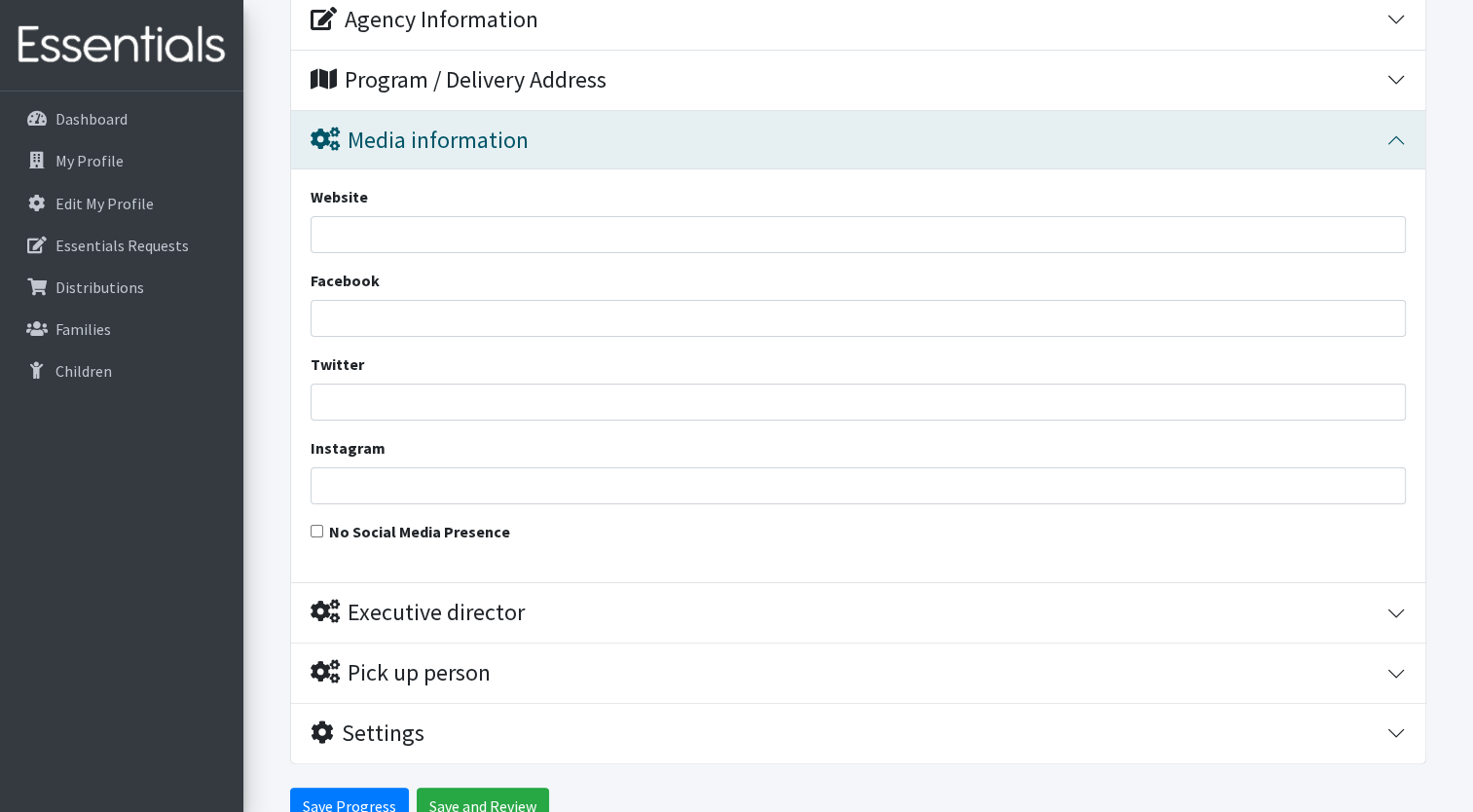
scroll to position [378, 0]
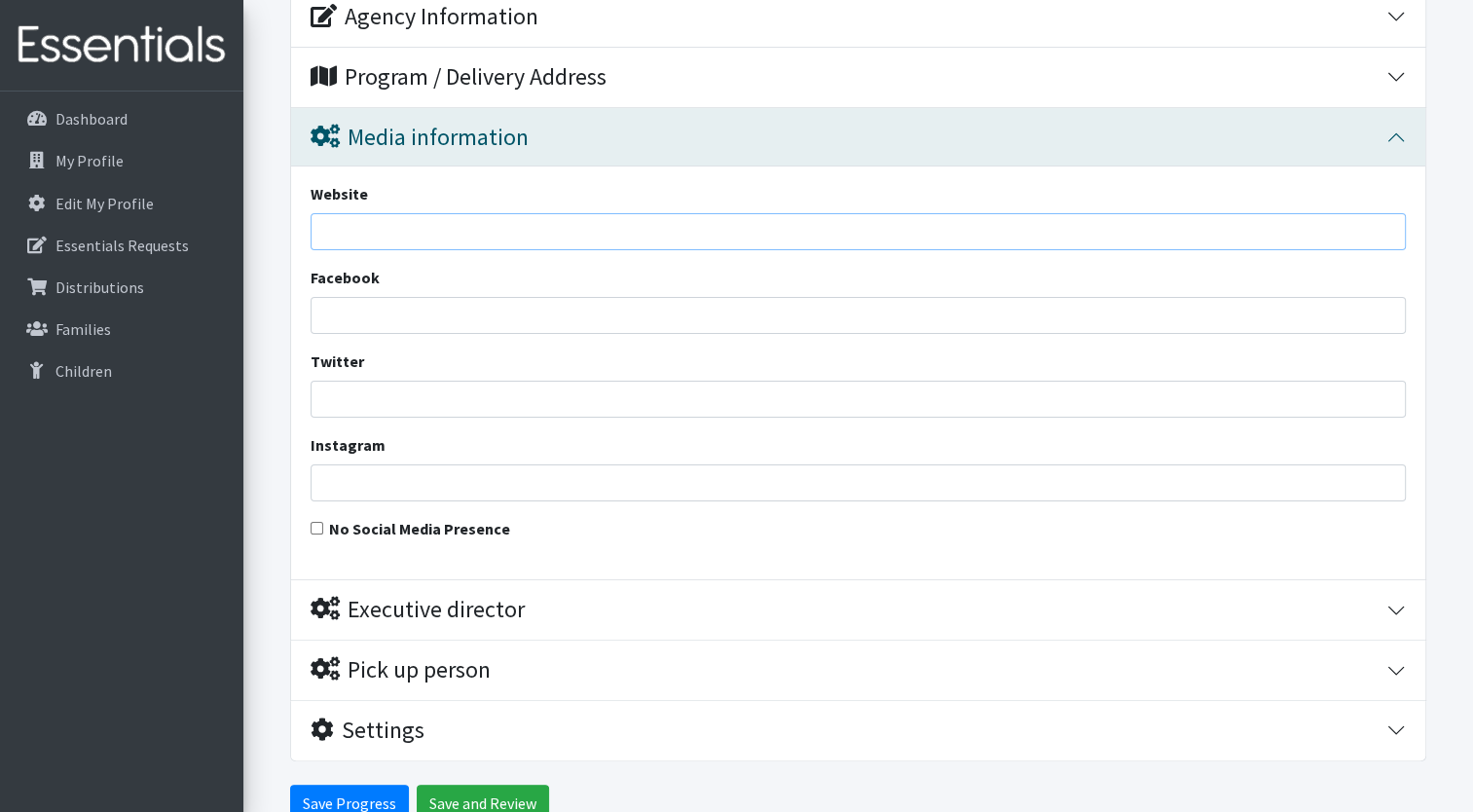
click at [401, 240] on input "Website" at bounding box center [858, 231] width 1095 height 37
type input "[DOMAIN_NAME]"
click at [365, 785] on input "Save Progress" at bounding box center [349, 803] width 119 height 37
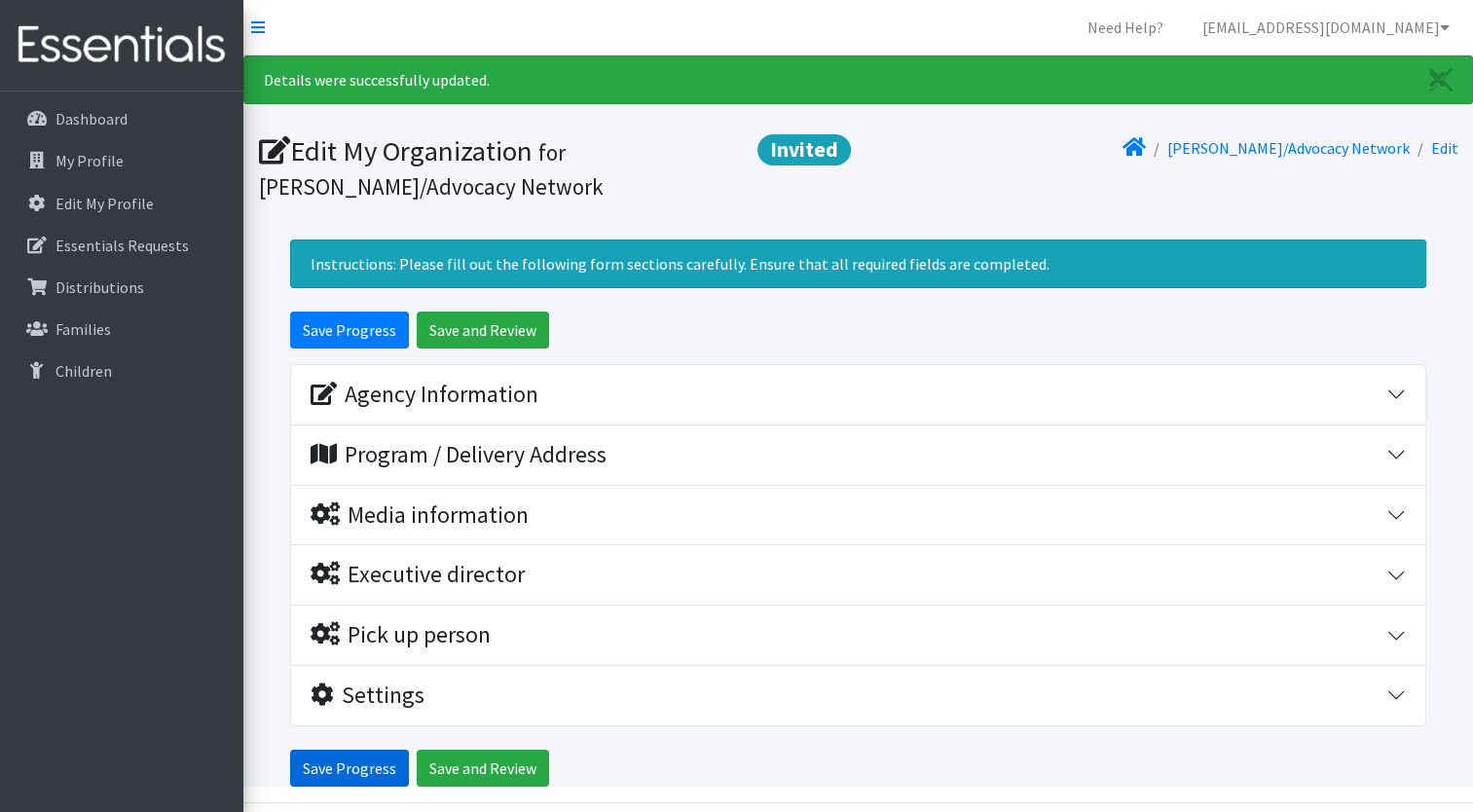
click at [365, 774] on input "Save Progress" at bounding box center [349, 769] width 119 height 37
click at [464, 334] on input "Save and Review" at bounding box center [483, 330] width 132 height 37
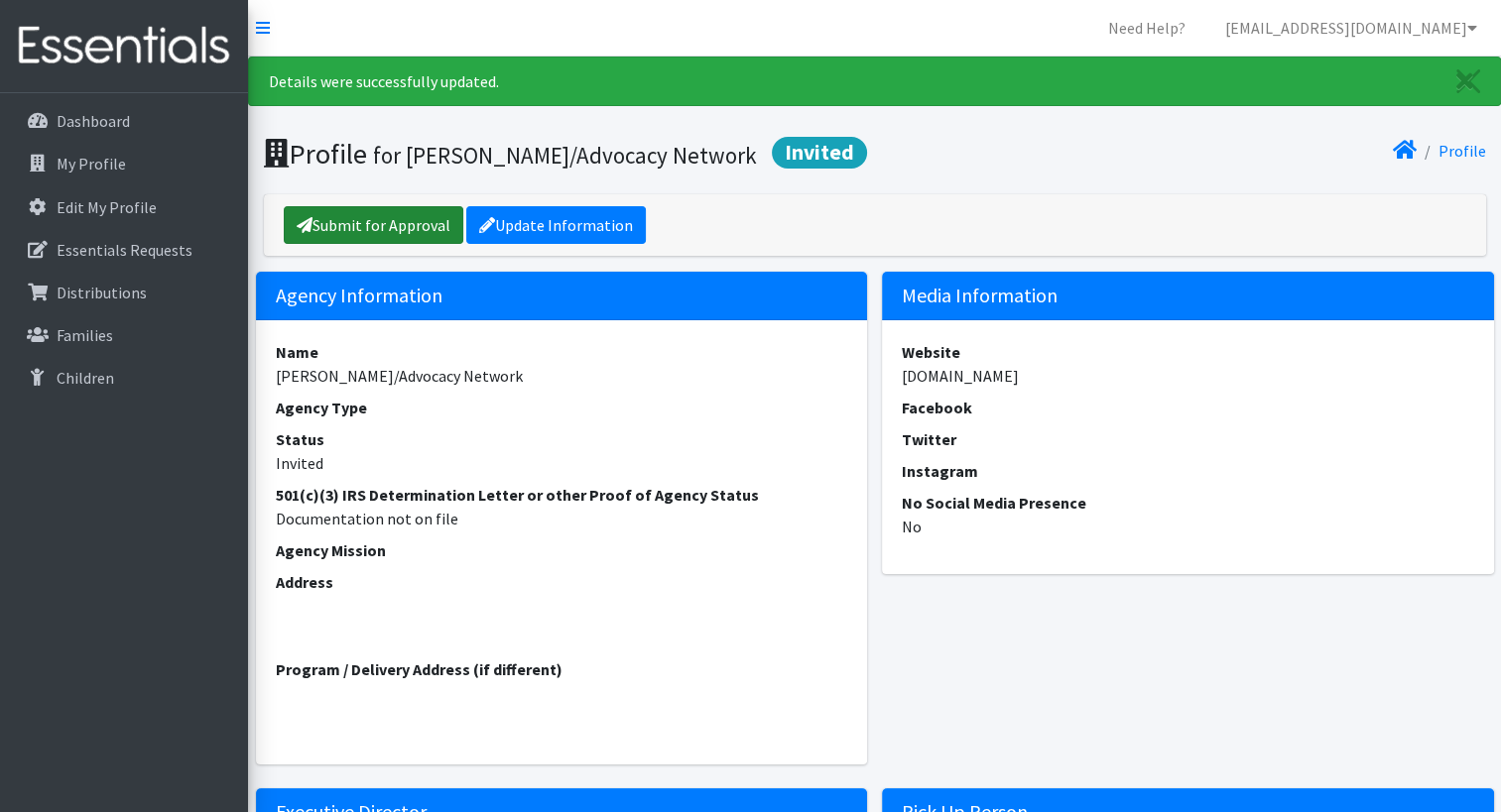
click at [399, 226] on link "Submit for Approval" at bounding box center [374, 226] width 180 height 38
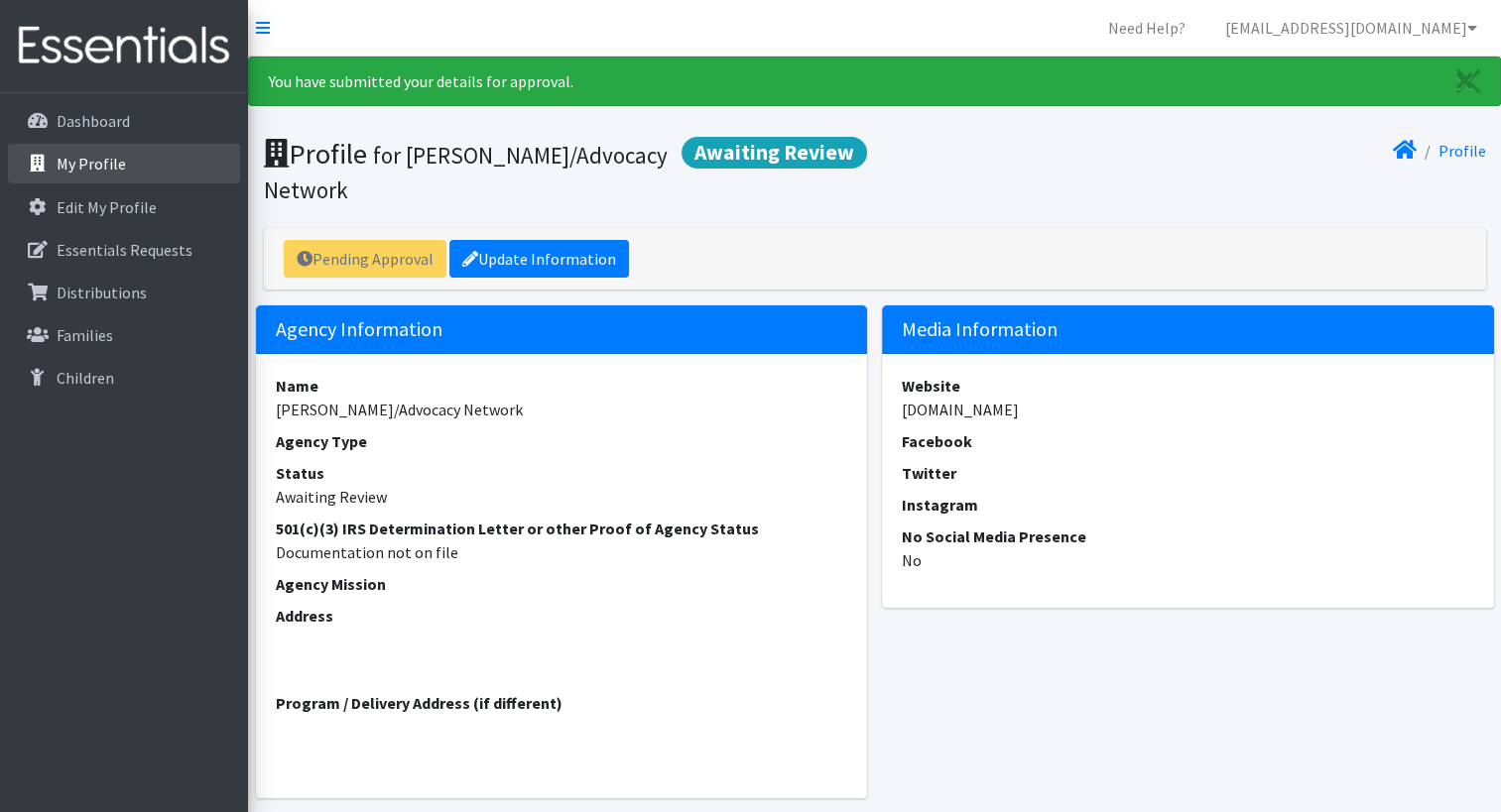
click at [119, 173] on p "My Profile" at bounding box center [92, 164] width 70 height 20
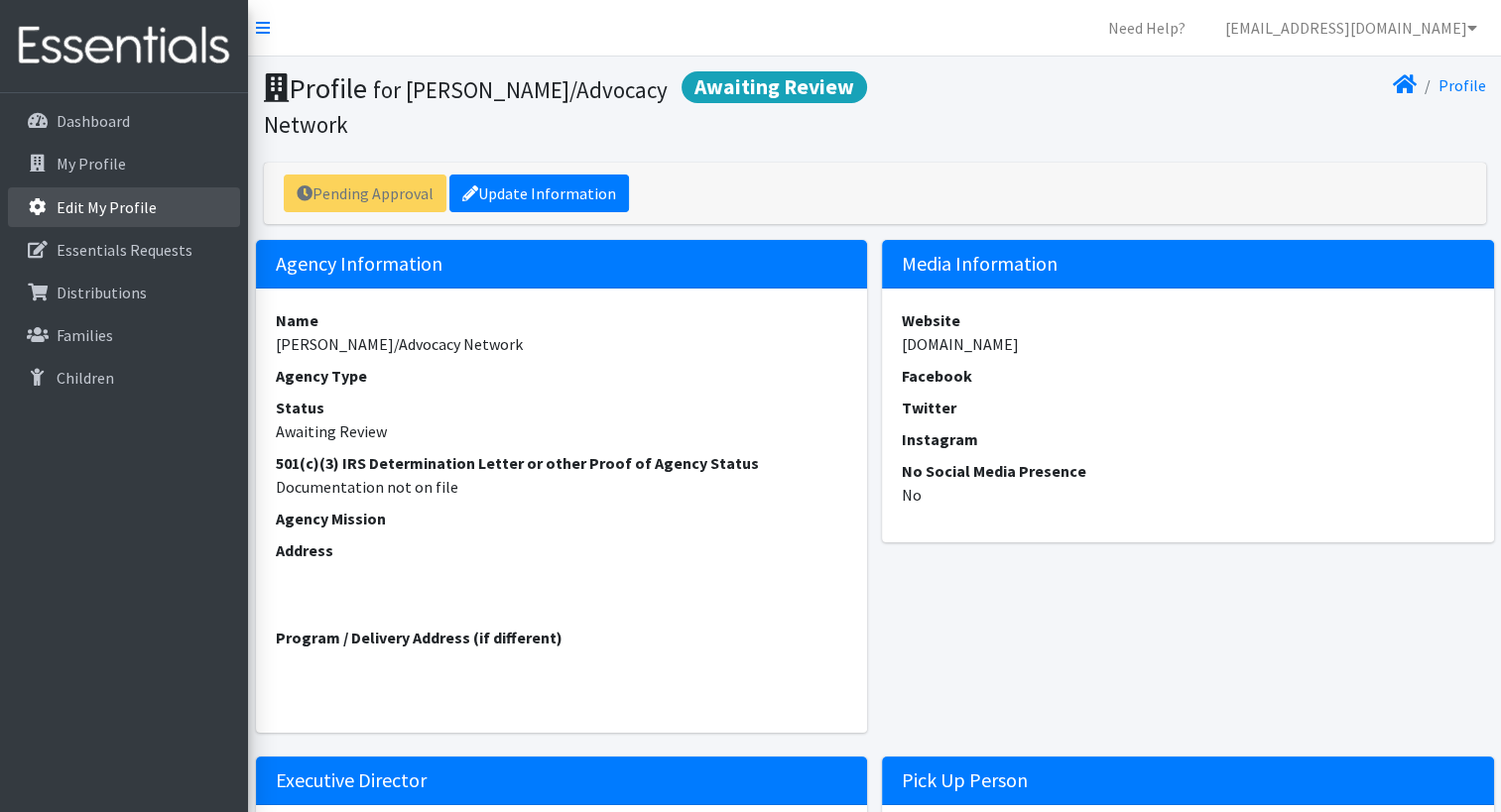
click at [120, 210] on p "Edit My Profile" at bounding box center [107, 208] width 100 height 20
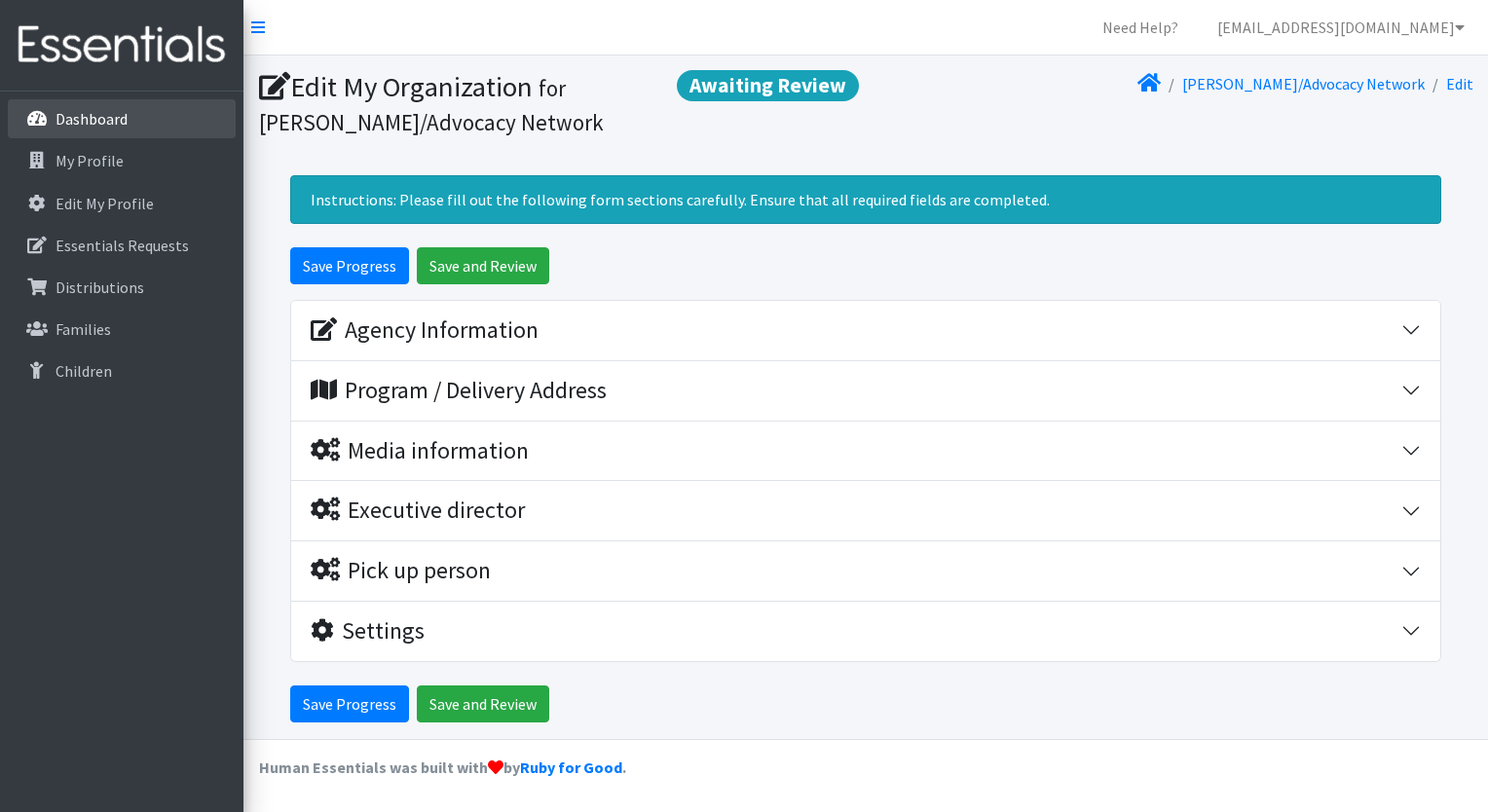
click at [110, 127] on p "Dashboard" at bounding box center [91, 119] width 72 height 20
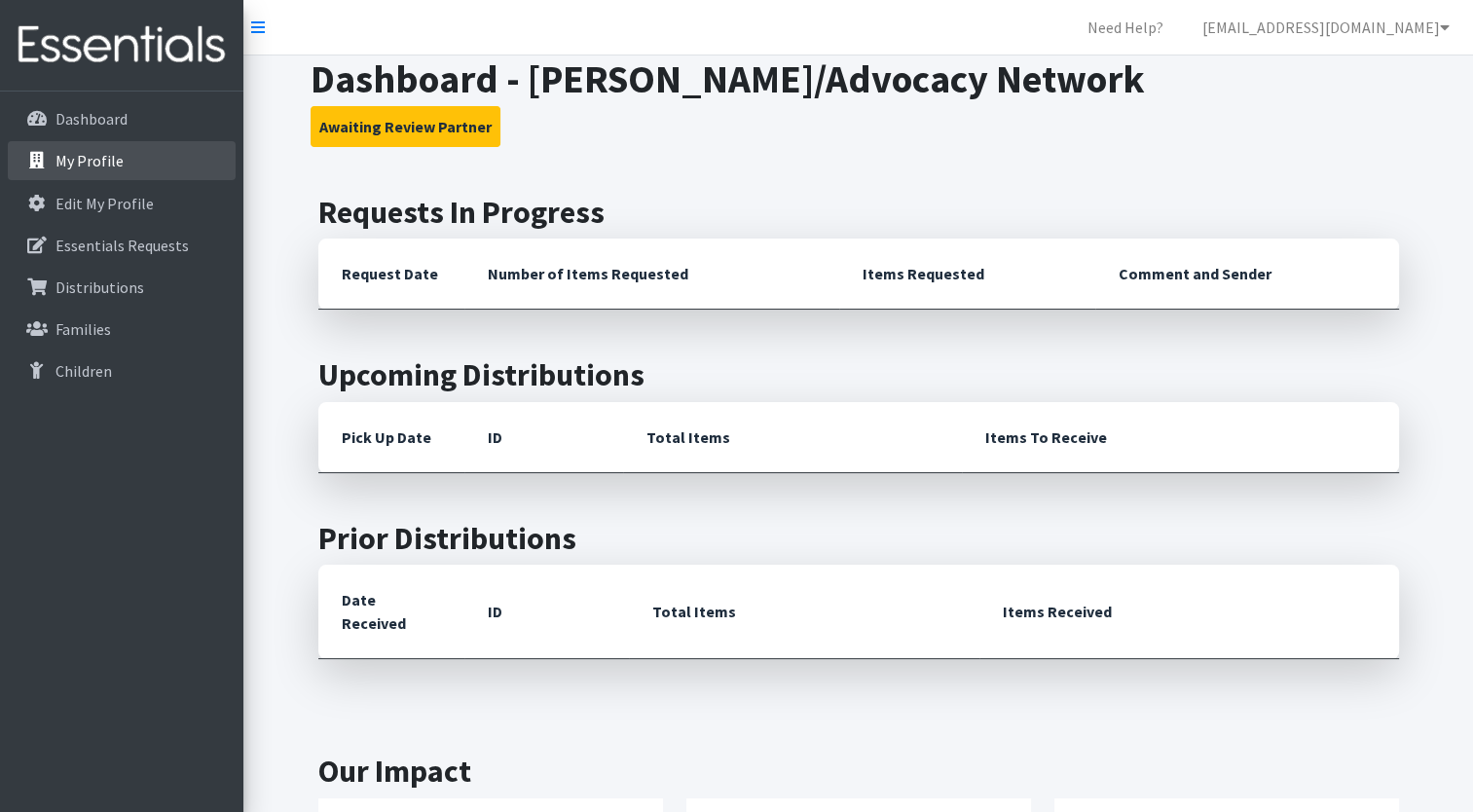
click at [100, 175] on link "My Profile" at bounding box center [122, 161] width 228 height 39
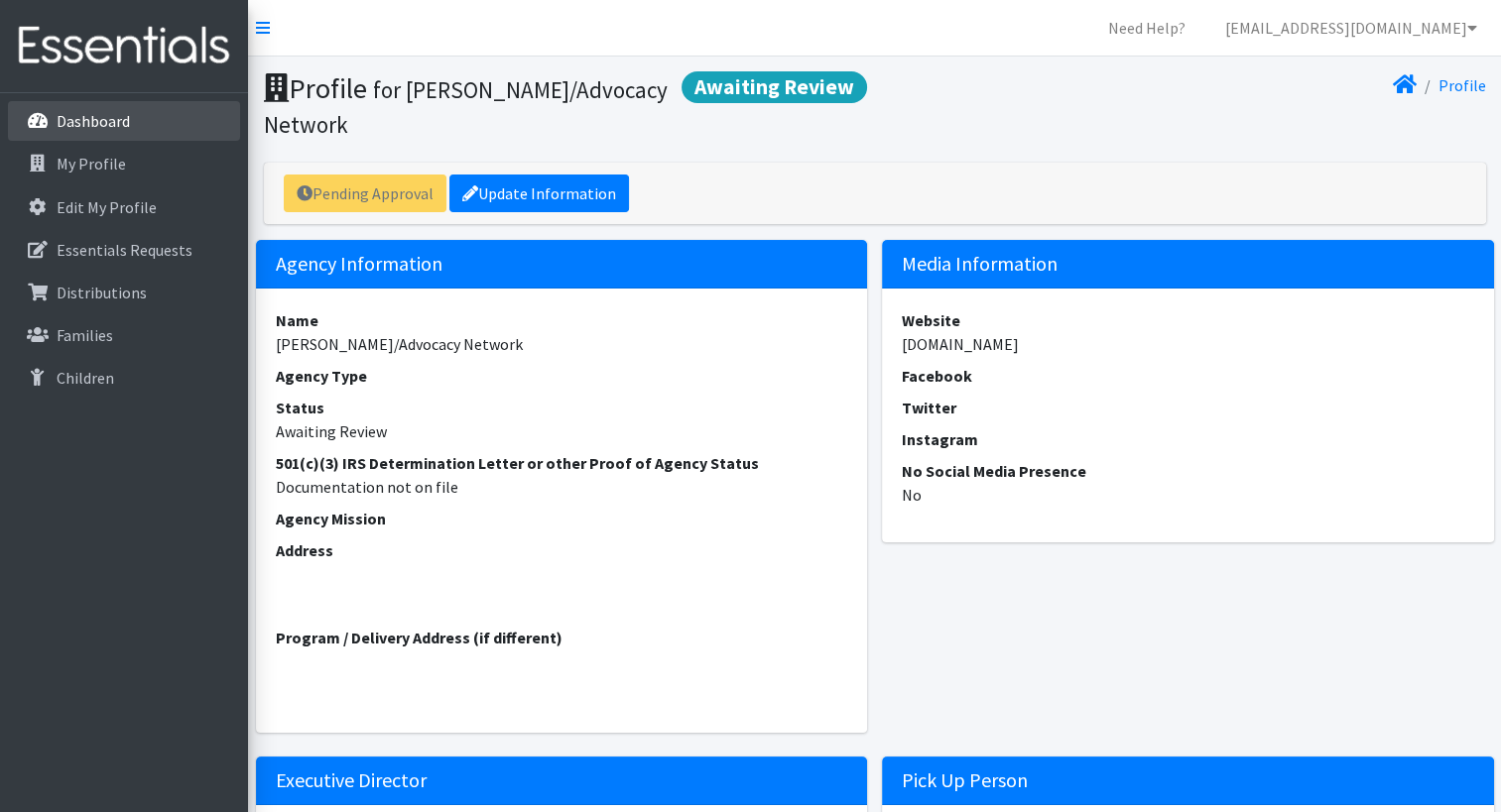
click at [99, 130] on p "Dashboard" at bounding box center [93, 121] width 73 height 20
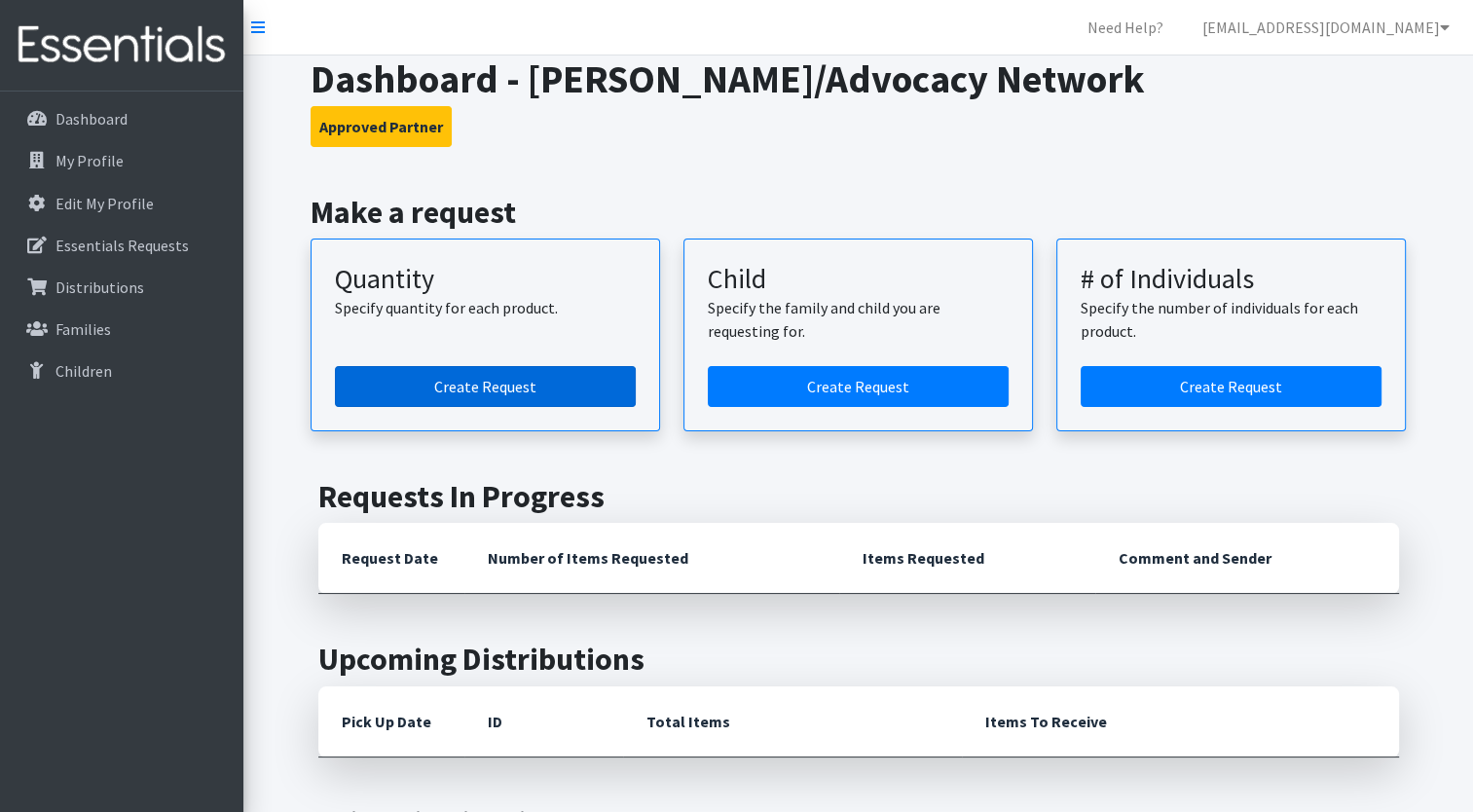
click at [442, 376] on link "Create Request" at bounding box center [485, 386] width 301 height 41
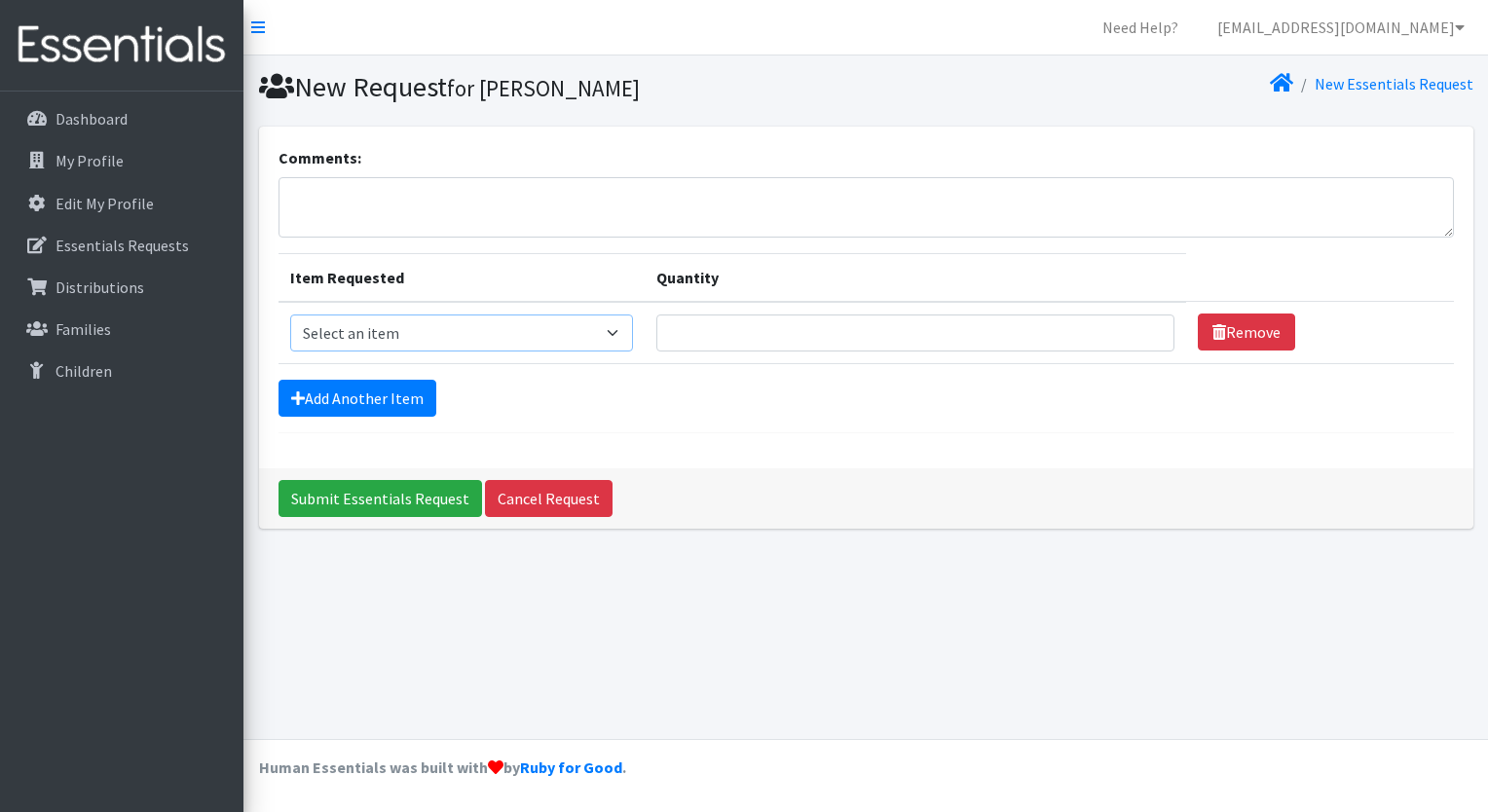
click at [494, 338] on select "Select an item Kids (Newborn) Kids (Size 1) Kids (Size 2) Kids (Size 3) Kids (S…" at bounding box center [462, 333] width 343 height 37
select select "3484"
click at [290, 315] on select "Select an item Kids (Newborn) Kids (Size 1) Kids (Size 2) Kids (Size 3) Kids (S…" at bounding box center [462, 333] width 343 height 37
click at [768, 318] on input "Quantity" at bounding box center [915, 333] width 518 height 37
drag, startPoint x: 768, startPoint y: 318, endPoint x: 688, endPoint y: 407, distance: 119.7
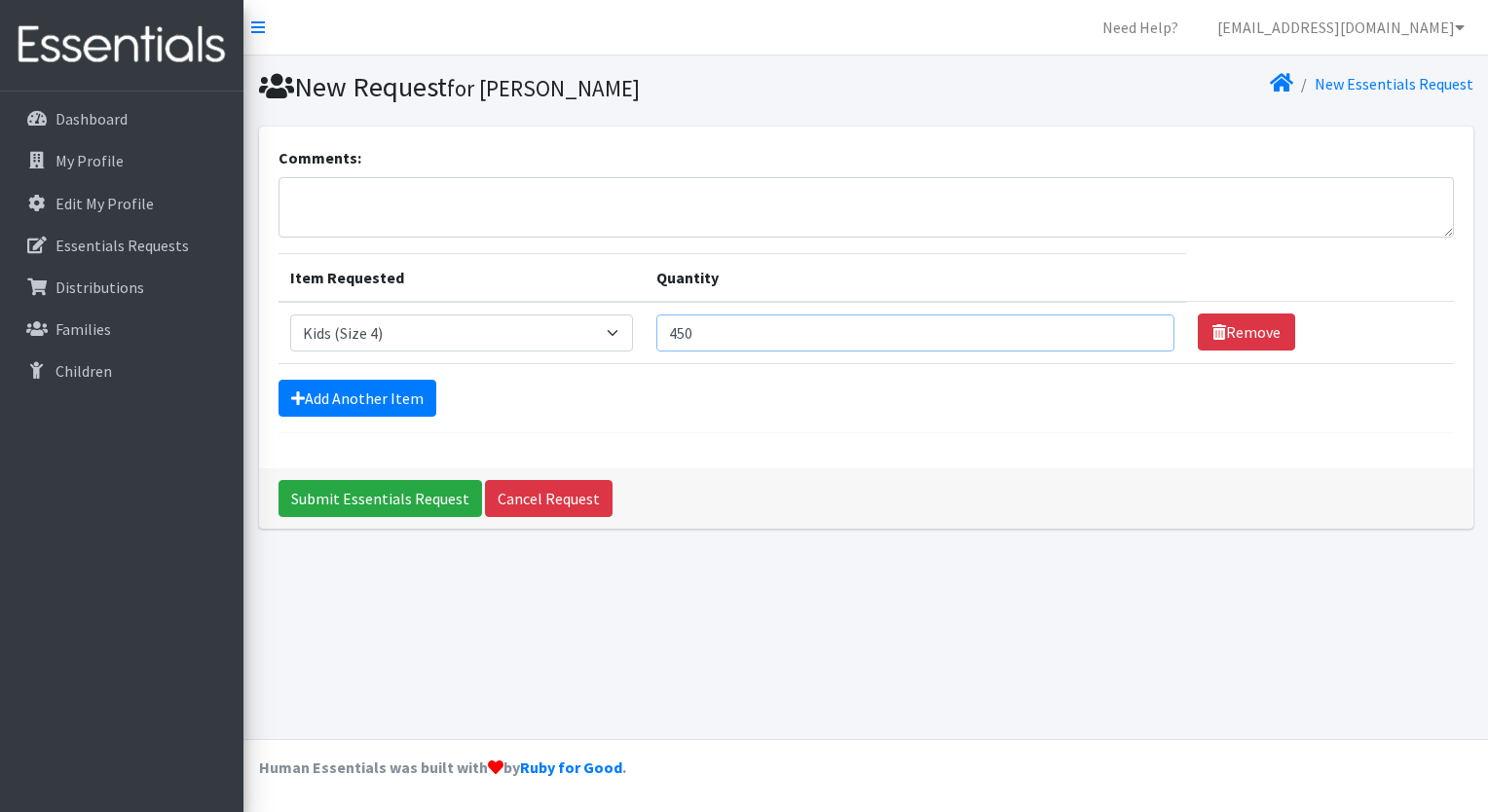
click at [688, 407] on form "Comments: Item Requested Quantity Item Requested Select an item Kids (Newborn) …" at bounding box center [866, 289] width 1176 height 287
type input "450"
click at [688, 407] on div "Add Another Item" at bounding box center [866, 398] width 1176 height 37
click at [356, 387] on link "Add Another Item" at bounding box center [357, 398] width 158 height 37
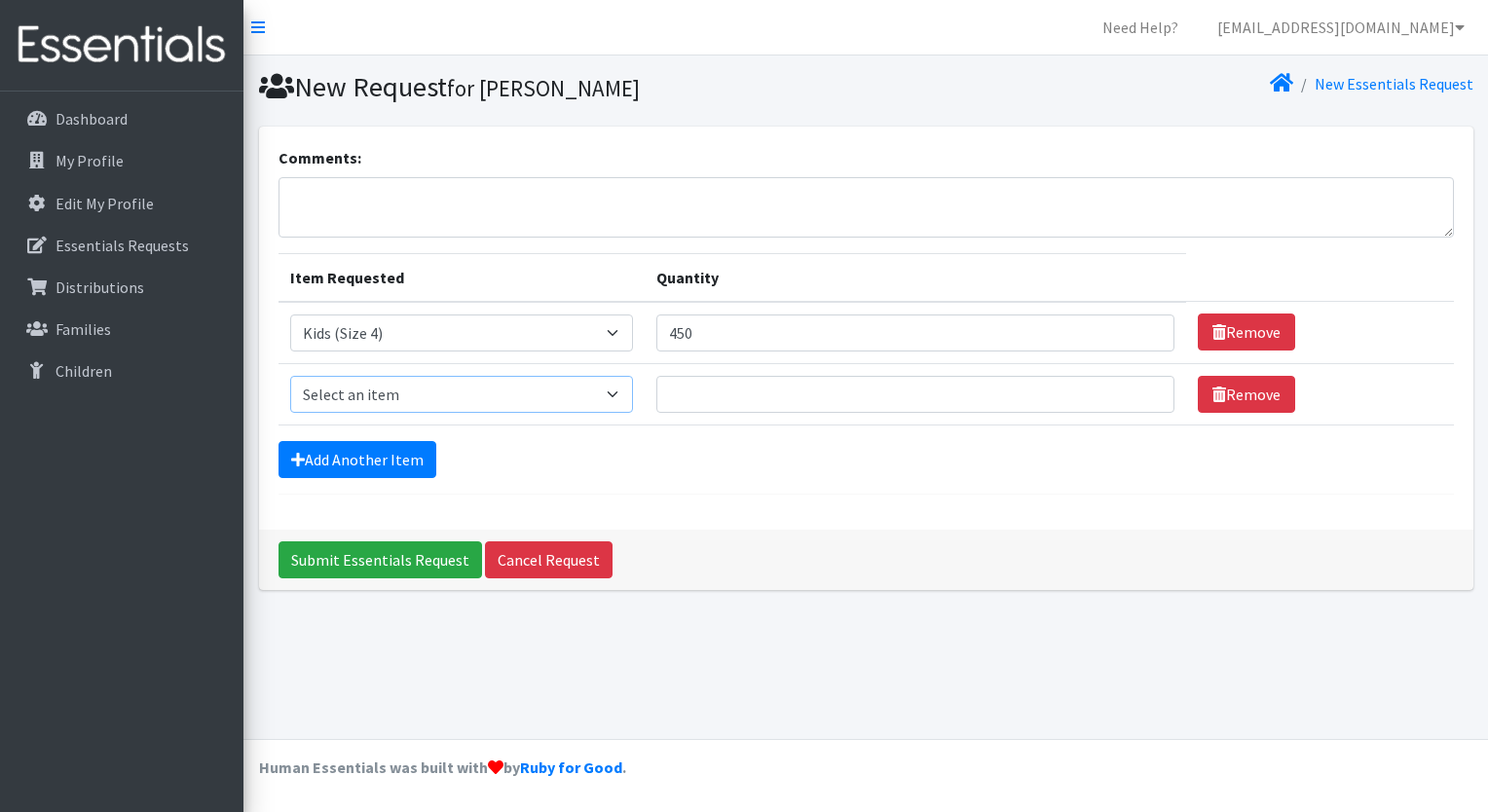
click at [362, 390] on select "Select an item Kids (Newborn) Kids (Size 1) Kids (Size 2) Kids (Size 3) Kids (S…" at bounding box center [462, 394] width 343 height 37
select select "3476"
click at [290, 376] on select "Select an item Kids (Newborn) Kids (Size 1) Kids (Size 2) Kids (Size 3) Kids (S…" at bounding box center [462, 394] width 343 height 37
click at [690, 380] on input "Quantity" at bounding box center [915, 394] width 518 height 37
type input "150"
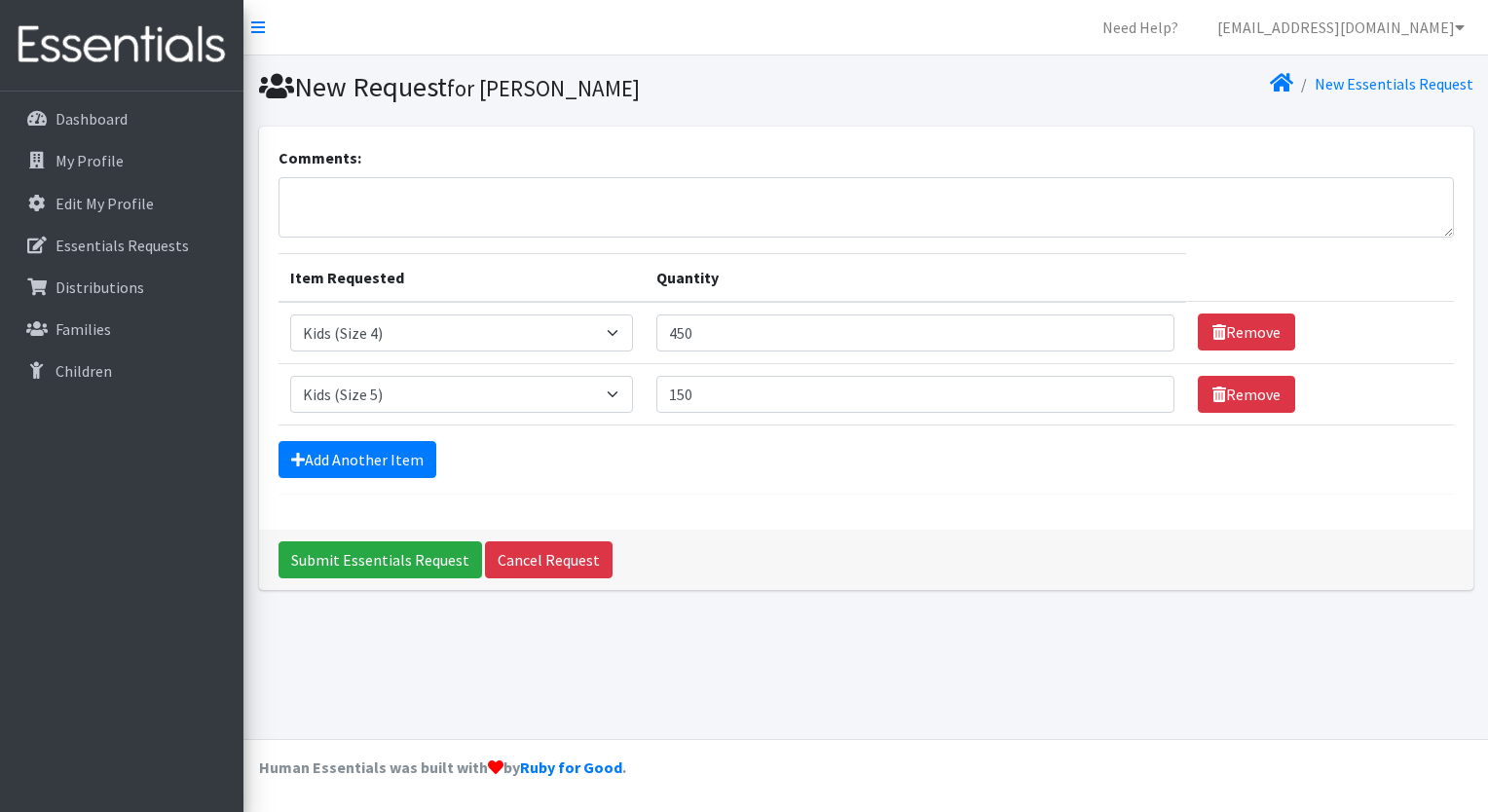
click at [430, 487] on form "Comments: Item Requested Quantity Item Requested Select an item Kids (Newborn) …" at bounding box center [866, 321] width 1176 height 349
click at [428, 461] on link "Add Another Item" at bounding box center [357, 460] width 158 height 37
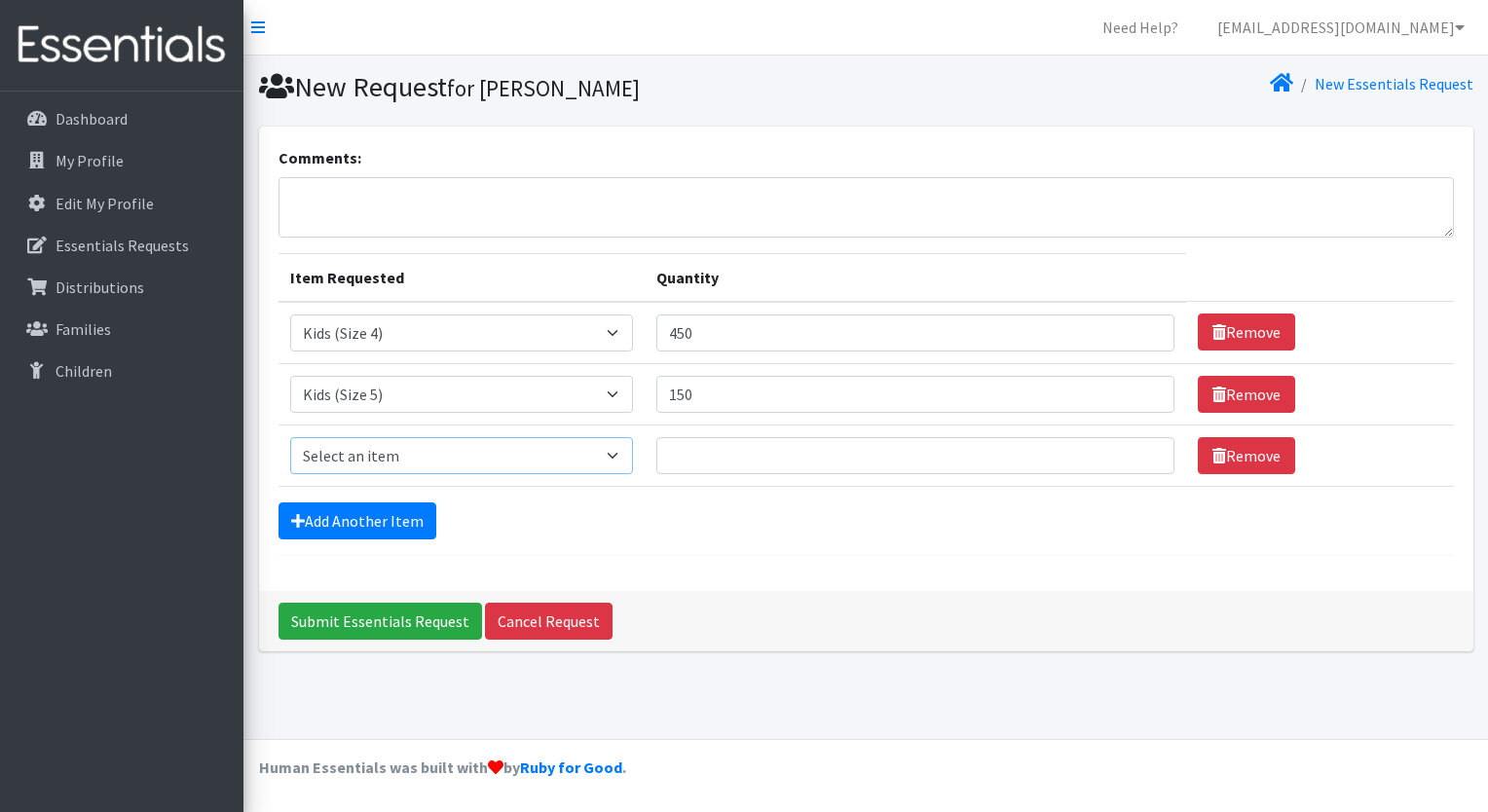
click at [519, 464] on select "Select an item Kids (Newborn) Kids (Size 1) Kids (Size 2) Kids (Size 3) Kids (S…" at bounding box center [462, 456] width 343 height 37
select select "3485"
click at [290, 437] on select "Select an item Kids (Newborn) Kids (Size 1) Kids (Size 2) Kids (Size 3) Kids (S…" at bounding box center [462, 456] width 343 height 37
click at [711, 441] on input "Quantity" at bounding box center [915, 456] width 518 height 37
type input "16"
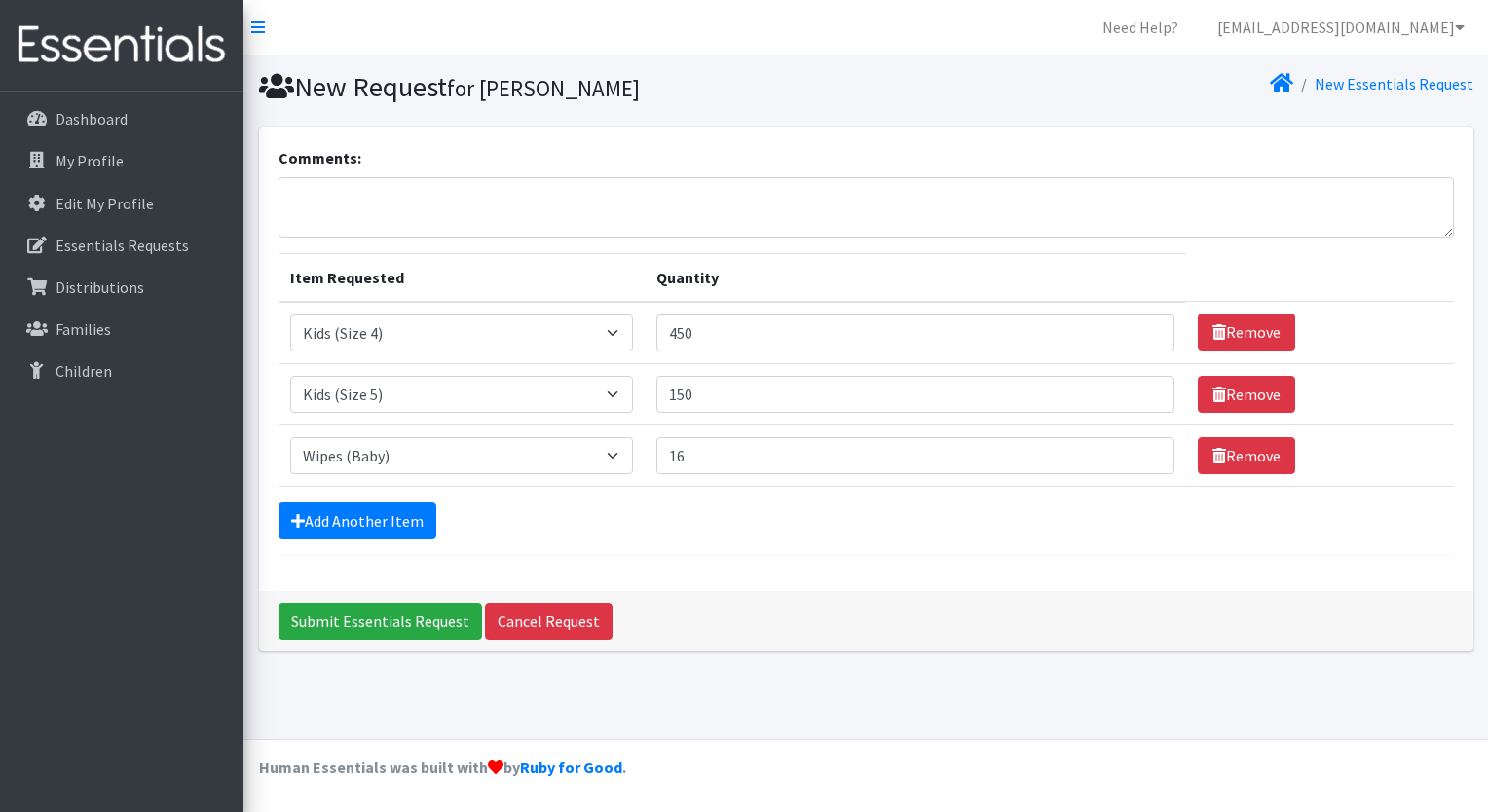
click at [759, 565] on div "Comments: Item Requested Quantity Item Requested Select an item Kids (Newborn) …" at bounding box center [866, 359] width 1214 height 465
click at [334, 621] on input "Submit Essentials Request" at bounding box center [381, 622] width 204 height 37
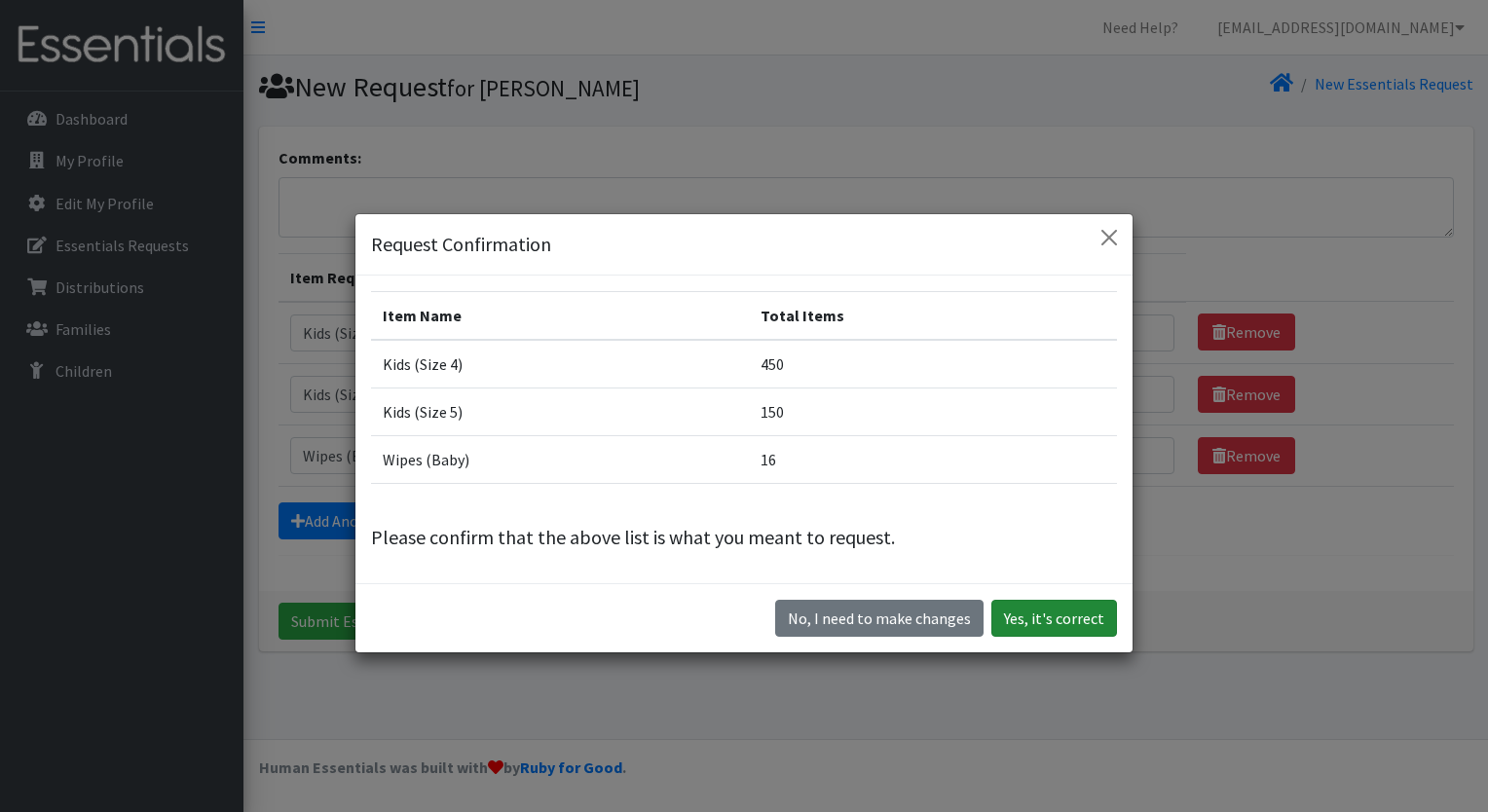
click at [1085, 633] on button "Yes, it's correct" at bounding box center [1054, 619] width 126 height 37
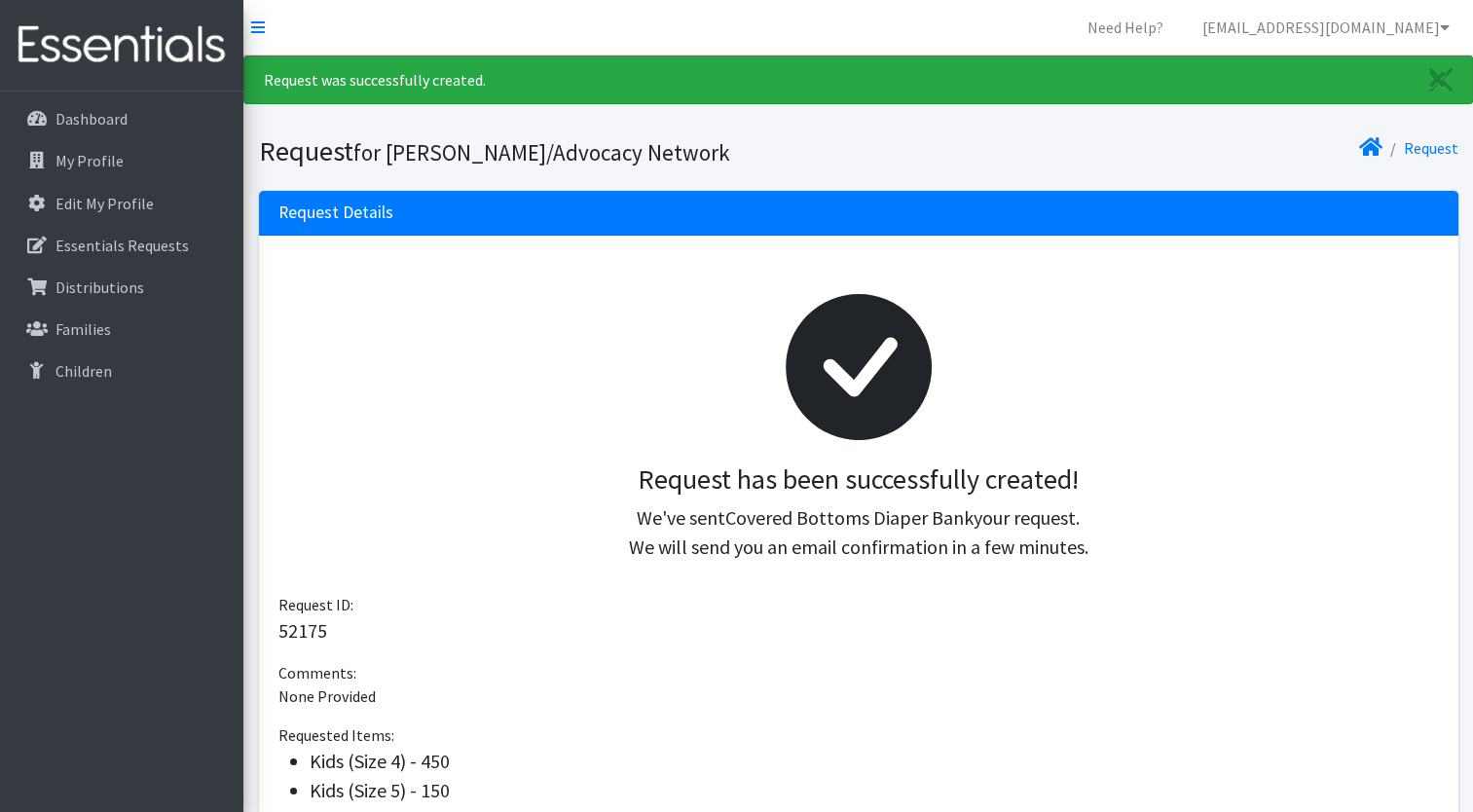
scroll to position [265, 0]
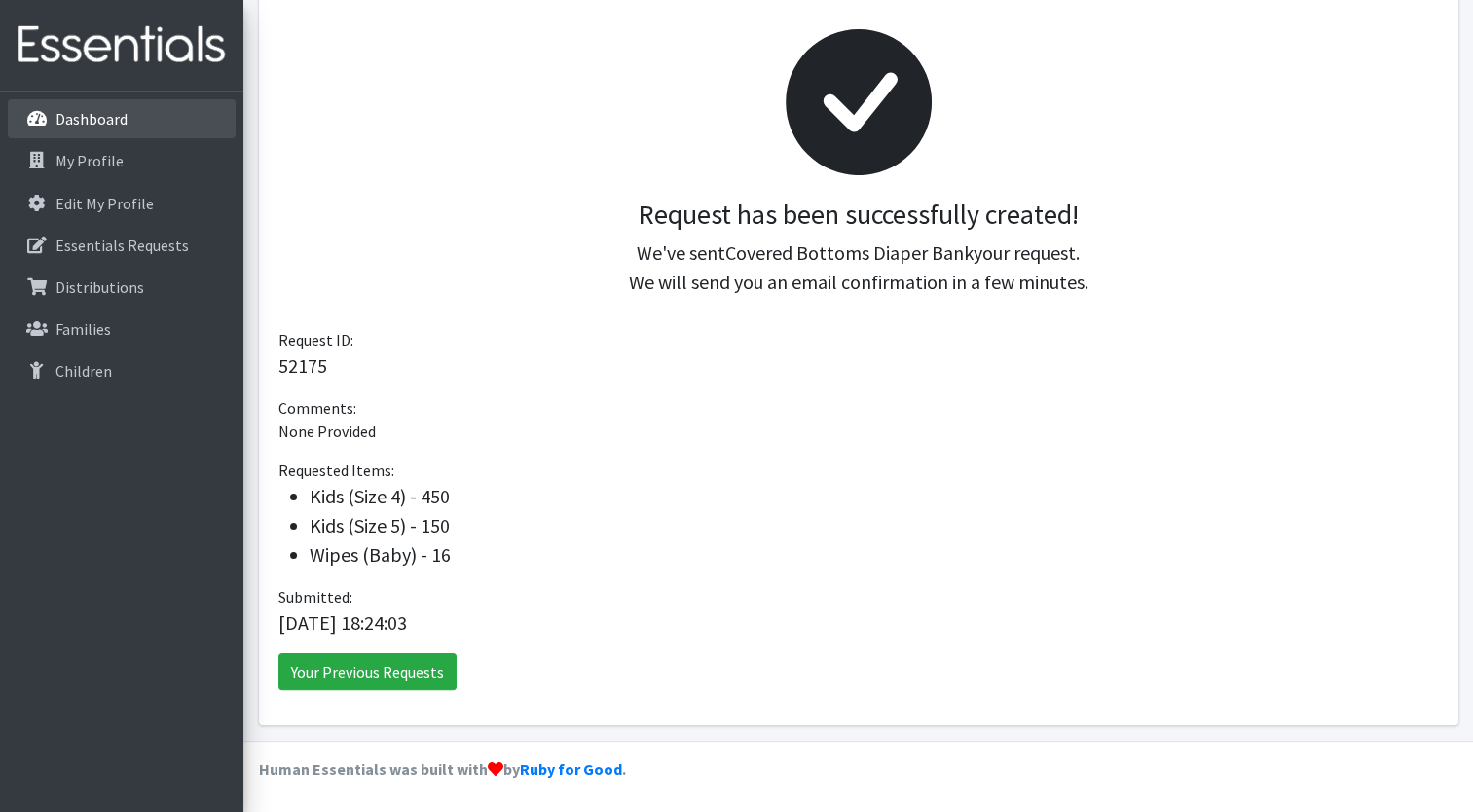
click at [144, 111] on link "Dashboard" at bounding box center [122, 119] width 228 height 39
